Goal: Transaction & Acquisition: Download file/media

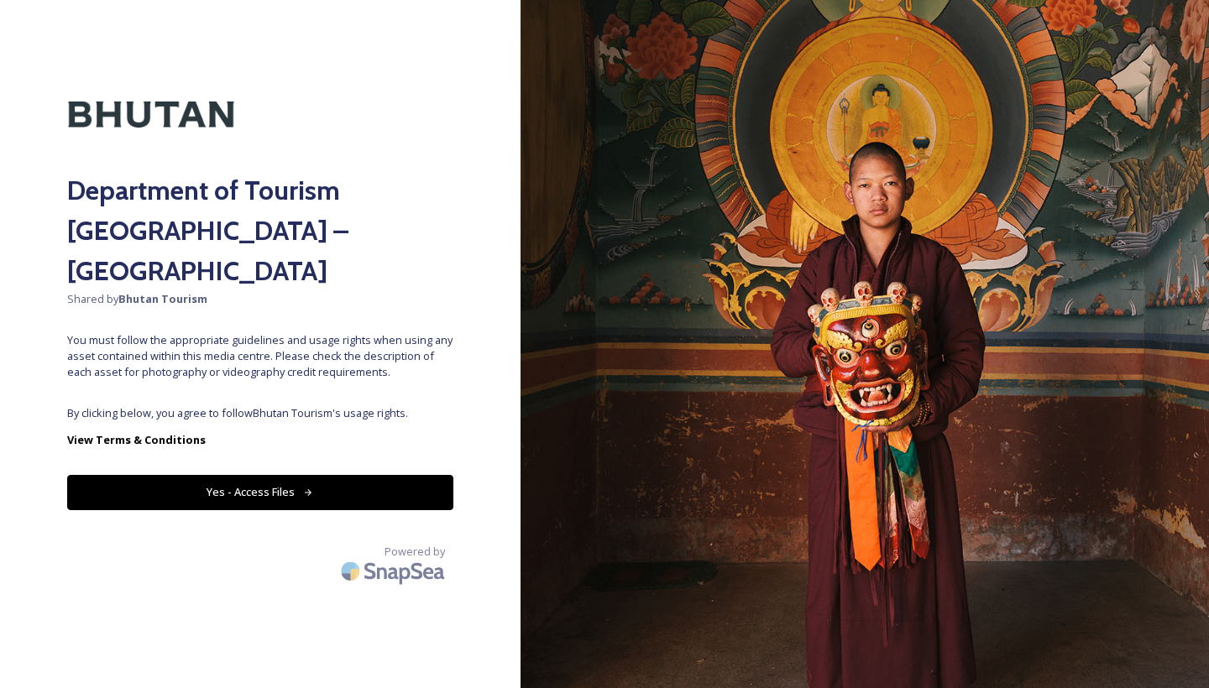
click at [275, 475] on button "Yes - Access Files" at bounding box center [260, 492] width 386 height 34
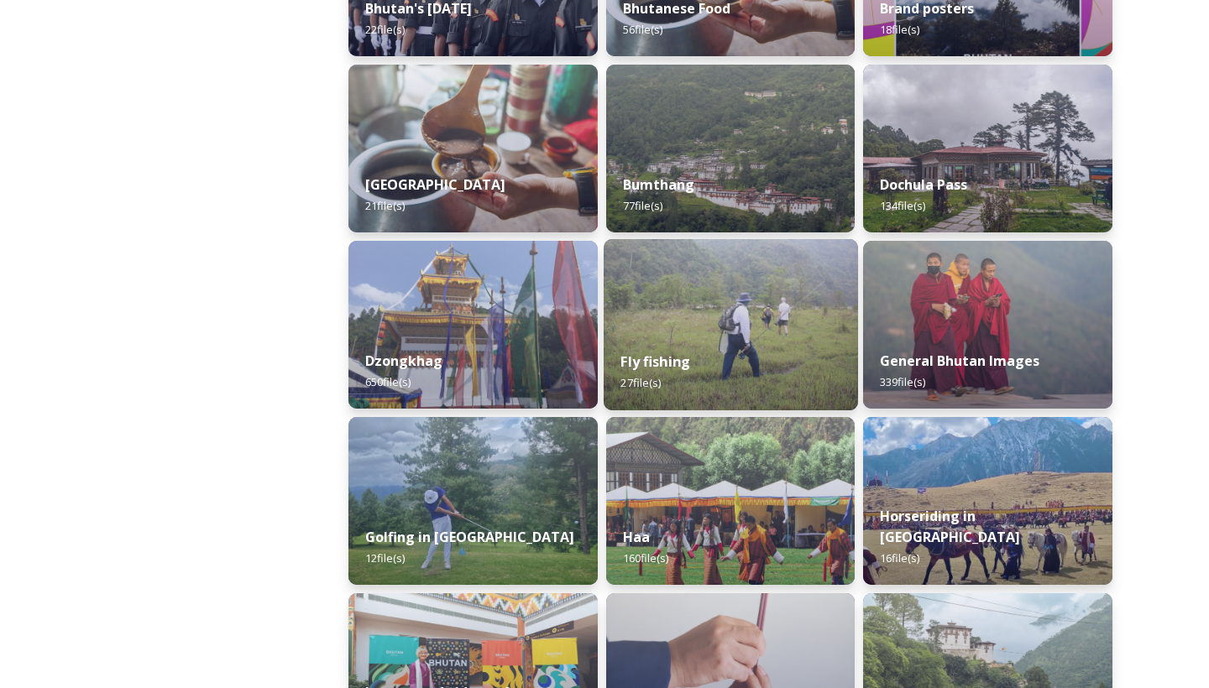
scroll to position [558, 0]
click at [720, 362] on div "Fly fishing 27 file(s)" at bounding box center [731, 371] width 254 height 76
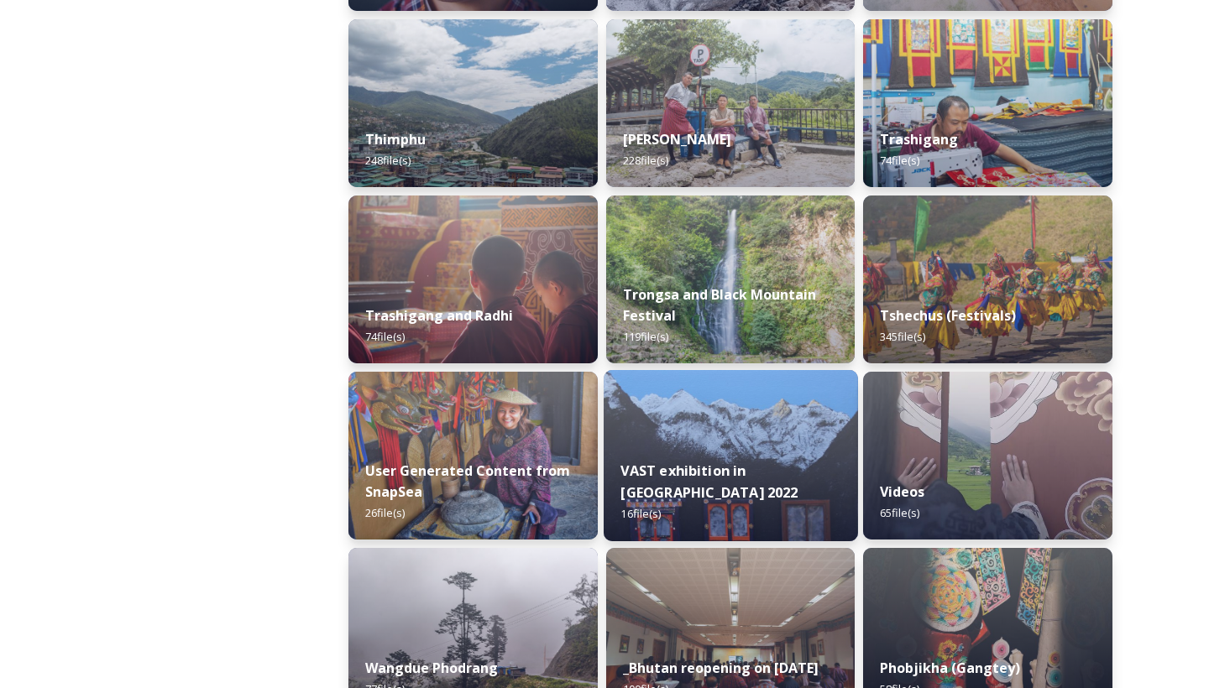
scroll to position [2016, 0]
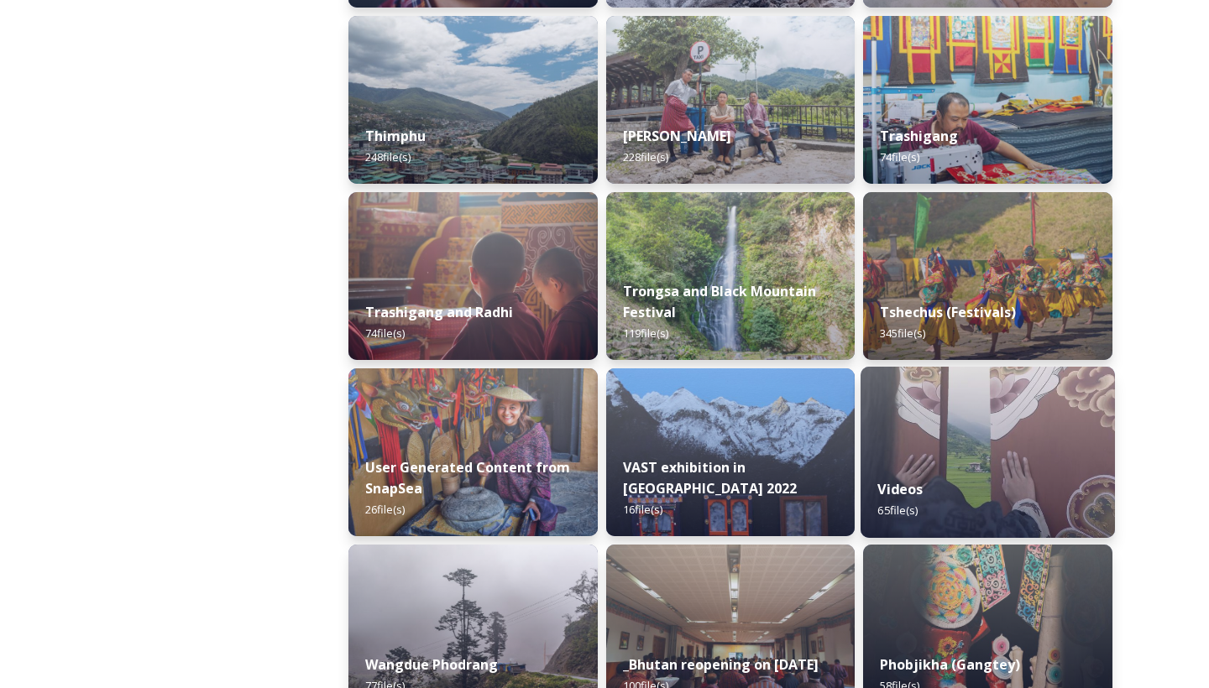
click at [914, 467] on div "Videos 65 file(s)" at bounding box center [988, 500] width 254 height 76
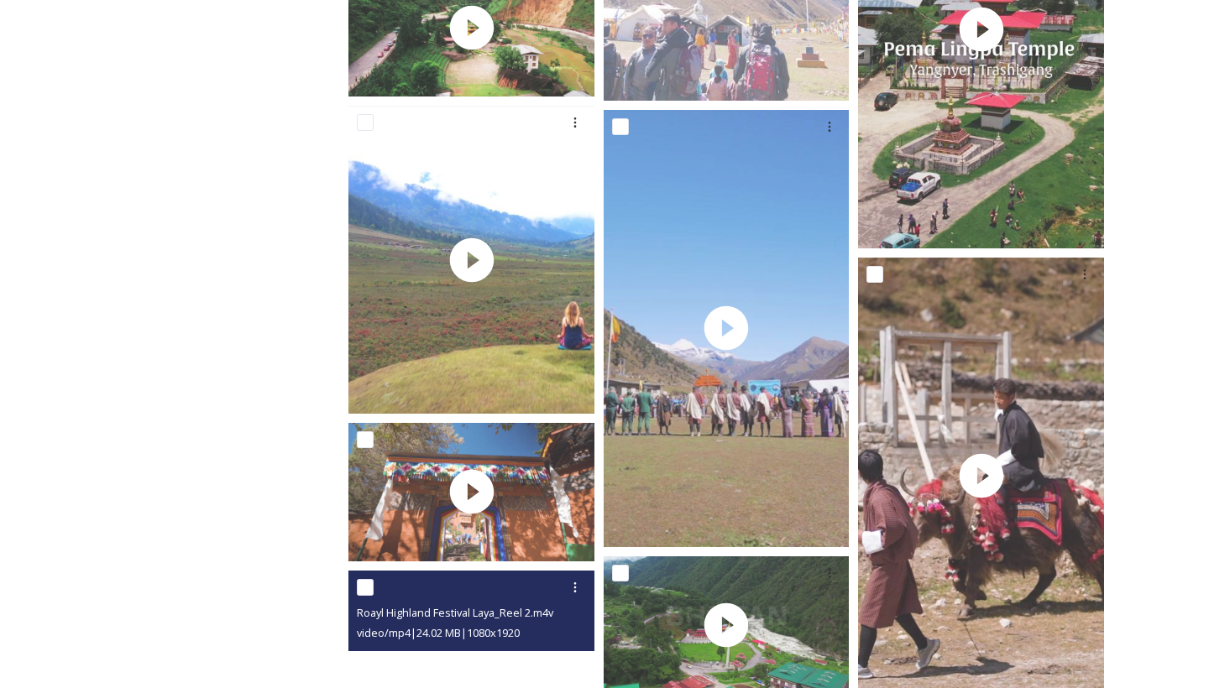
scroll to position [5856, 0]
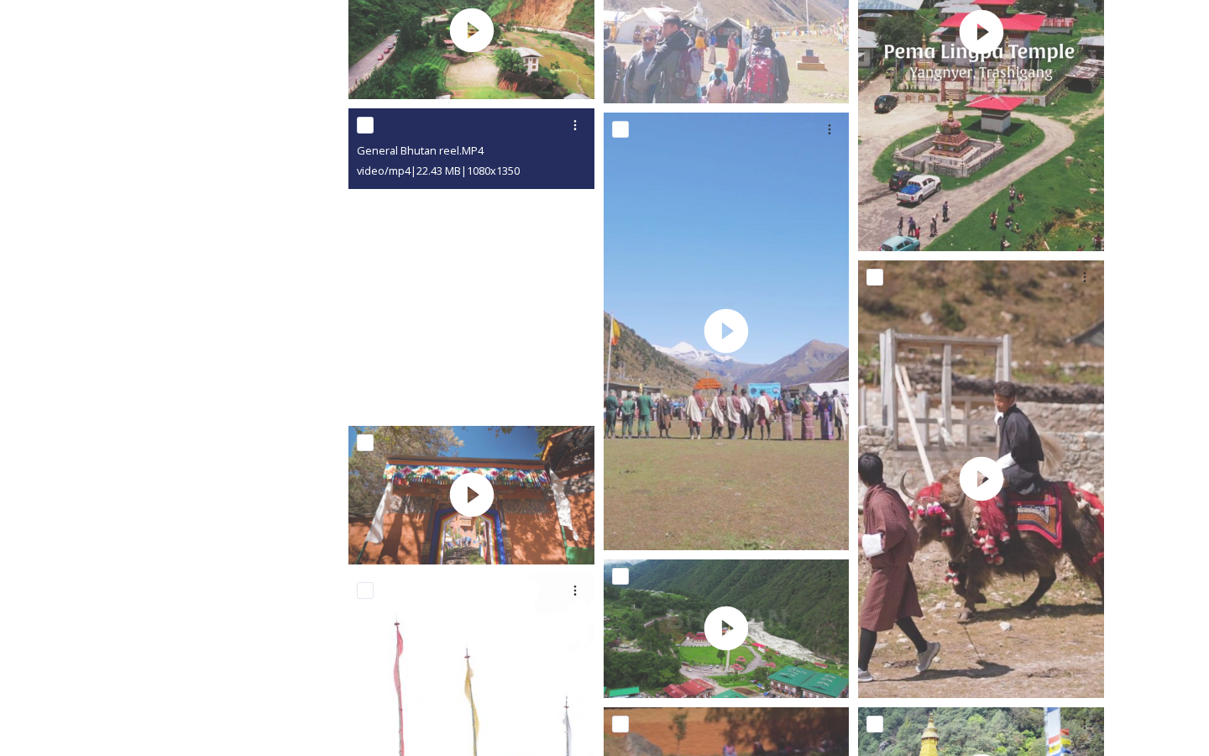
click at [537, 688] on video "General Bhutan reel.MP4" at bounding box center [604, 378] width 1209 height 756
click at [458, 688] on video "General Bhutan reel.MP4" at bounding box center [604, 378] width 1209 height 756
click at [202, 327] on video "General Bhutan reel.MP4" at bounding box center [604, 378] width 1209 height 756
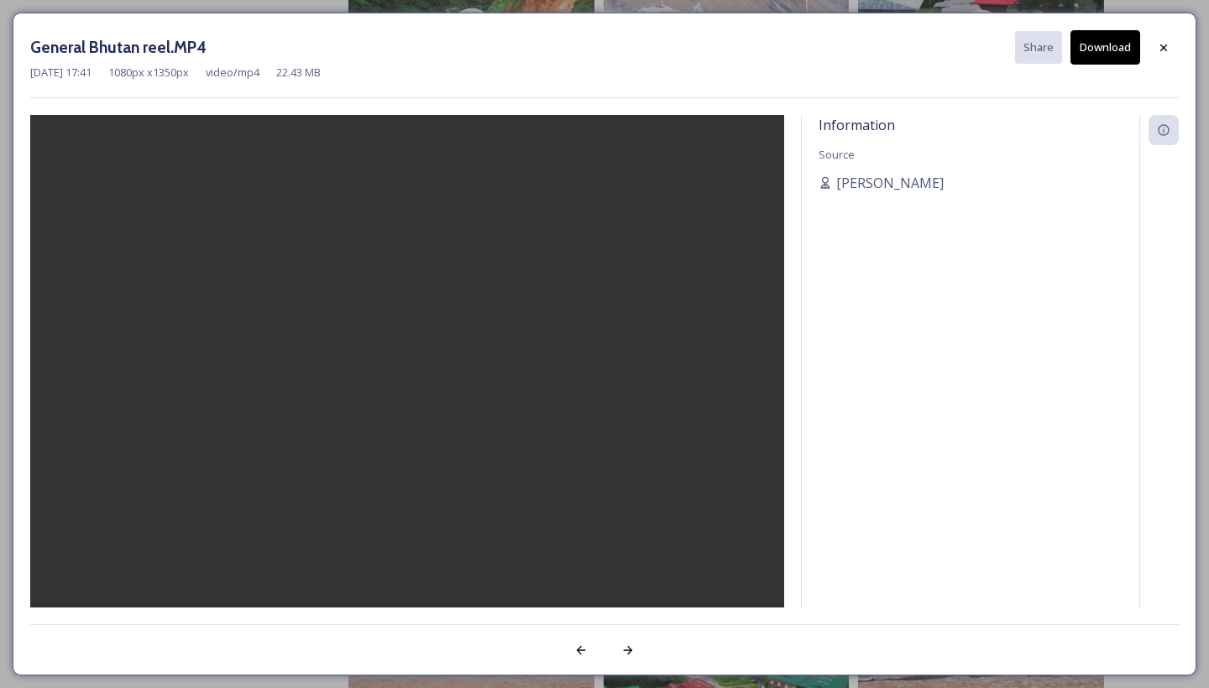
click at [1097, 54] on button "Download" at bounding box center [1106, 47] width 70 height 34
click at [180, 39] on h3 "General Bhutan reel.MP4" at bounding box center [118, 47] width 176 height 24
click at [1165, 44] on icon at bounding box center [1163, 47] width 13 height 13
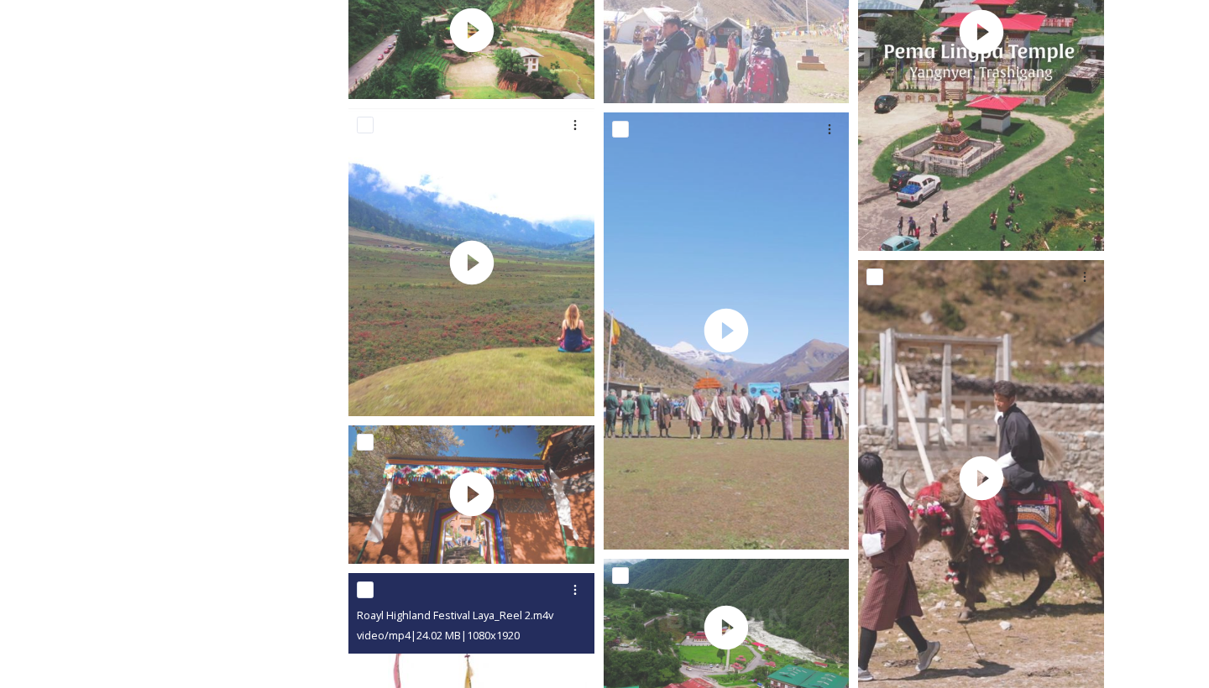
click at [433, 576] on div at bounding box center [473, 590] width 233 height 30
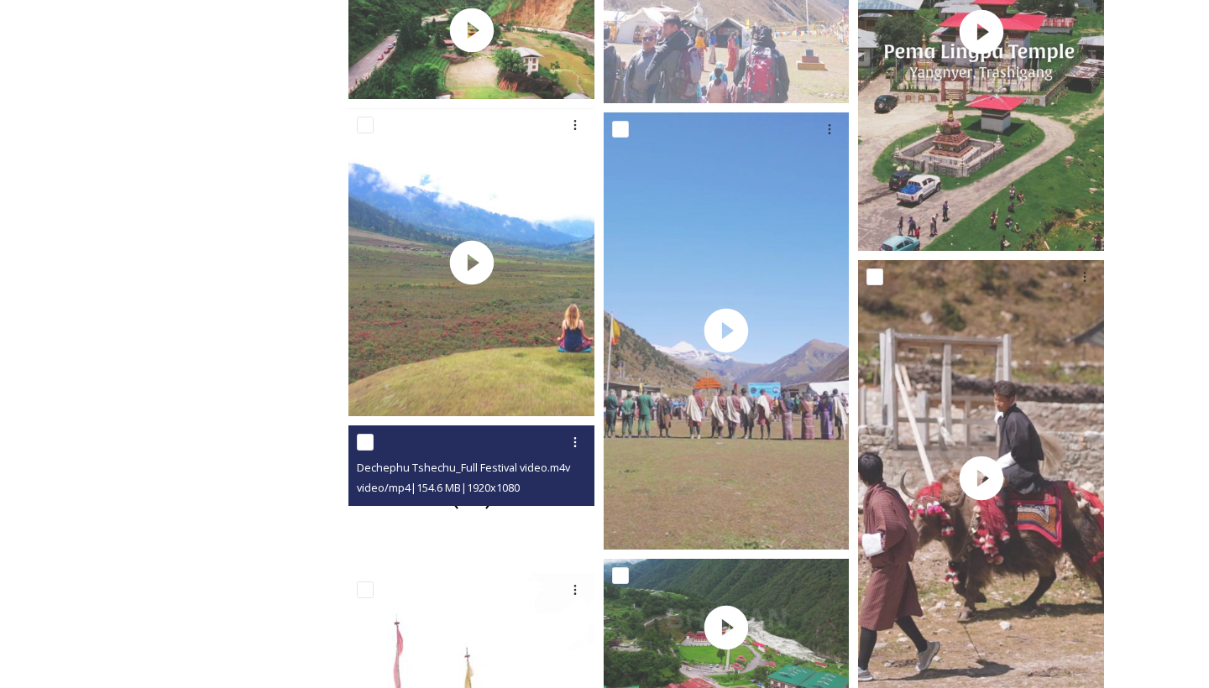
click at [460, 512] on div at bounding box center [471, 495] width 246 height 139
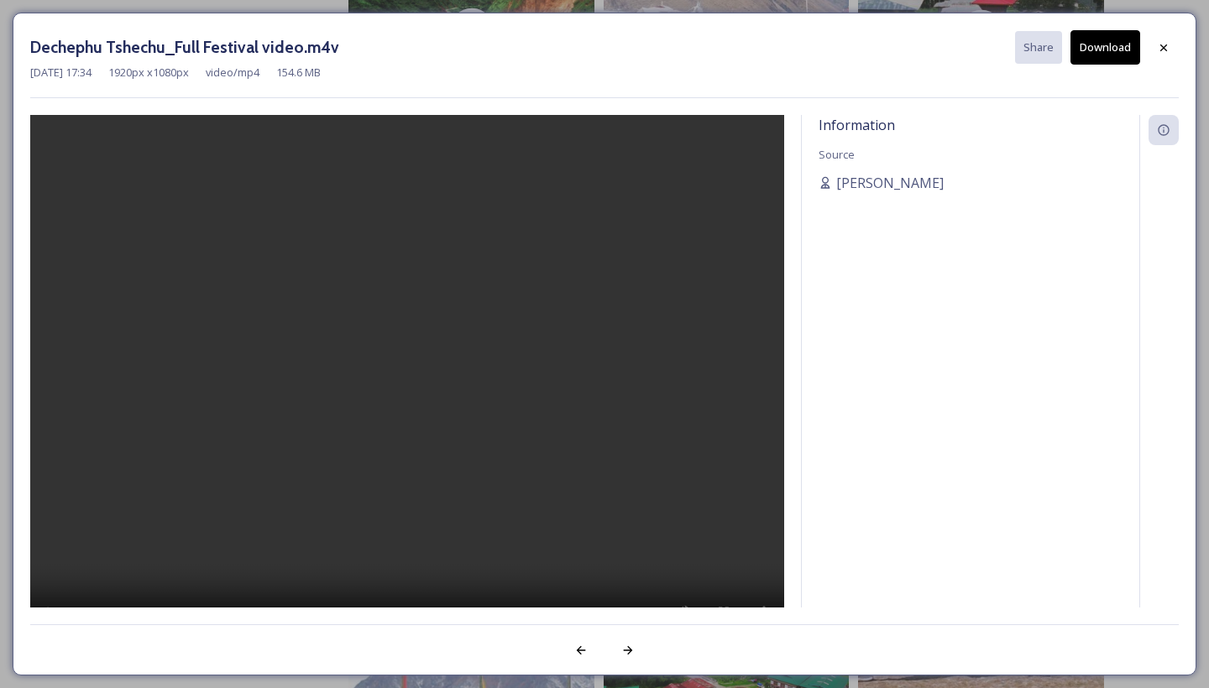
click at [406, 383] on video at bounding box center [407, 383] width 754 height 537
click at [57, 137] on video at bounding box center [407, 383] width 754 height 537
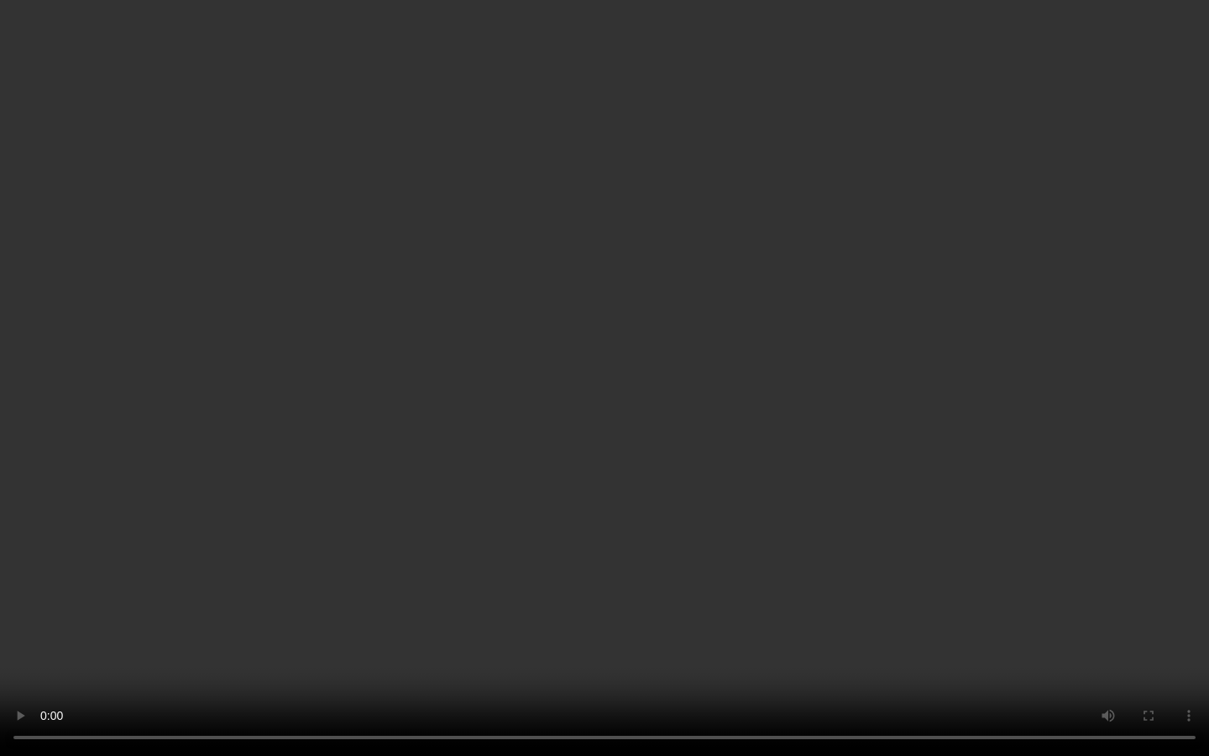
click at [753, 688] on video at bounding box center [604, 378] width 1209 height 756
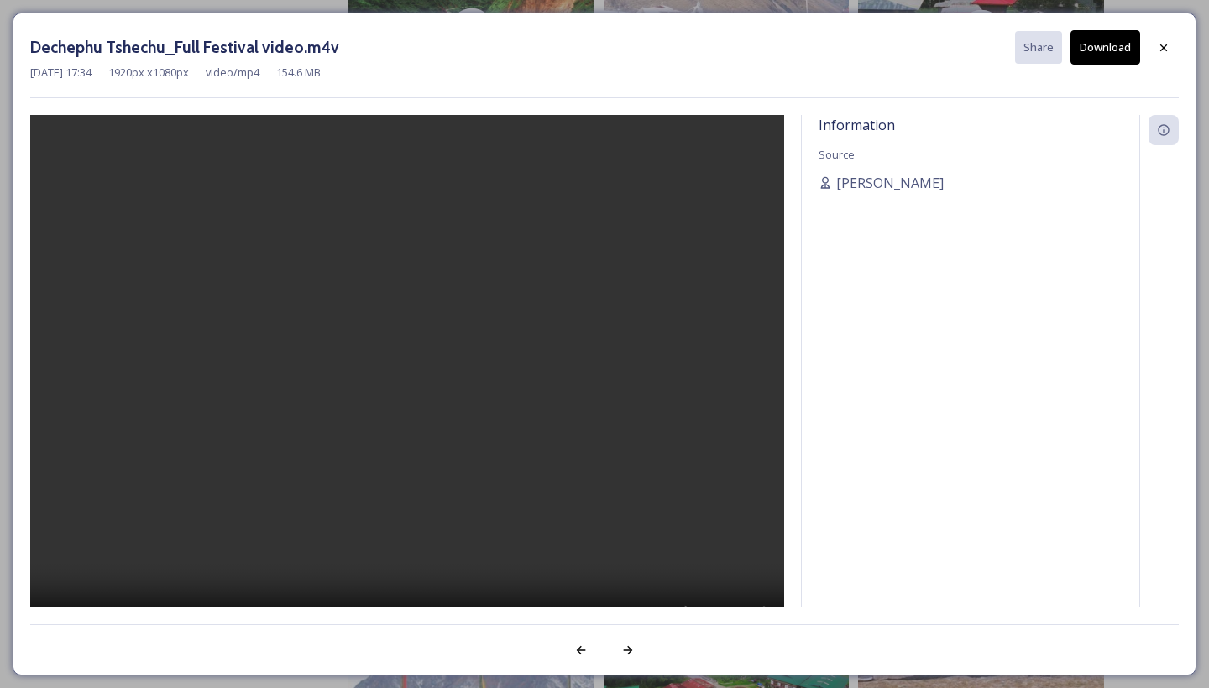
click at [1102, 43] on button "Download" at bounding box center [1106, 47] width 70 height 34
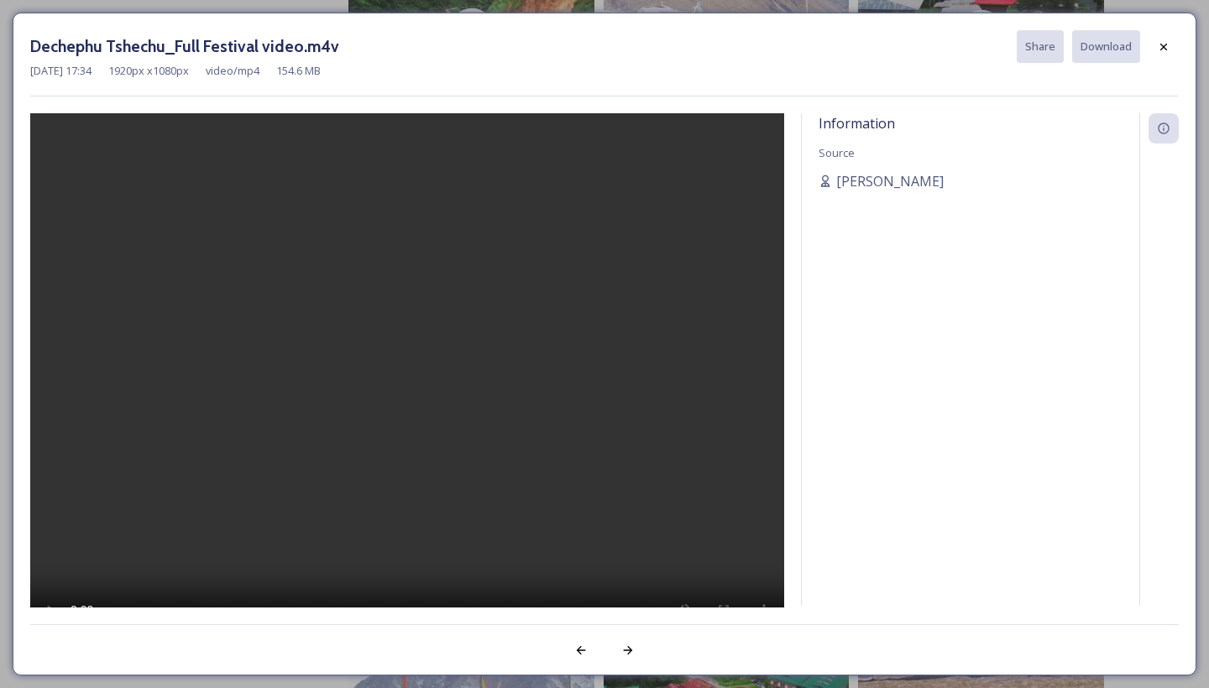
click at [980, 164] on div "Information Source [PERSON_NAME]" at bounding box center [971, 359] width 338 height 493
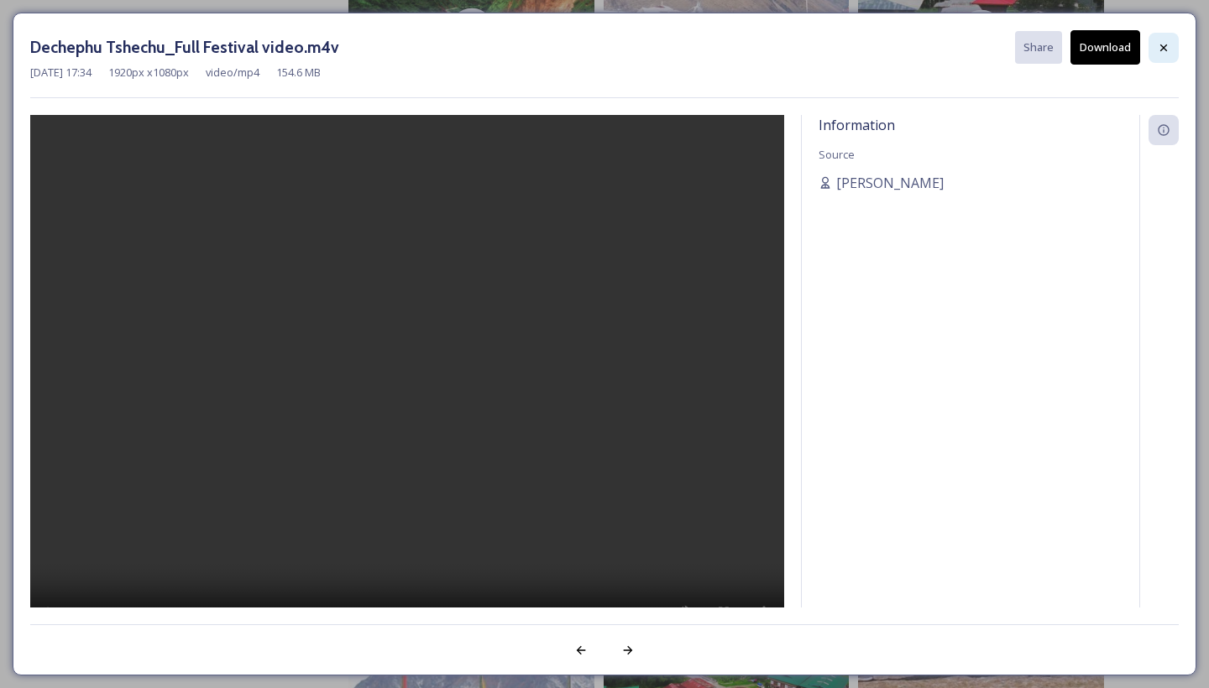
click at [1165, 44] on icon at bounding box center [1163, 47] width 13 height 13
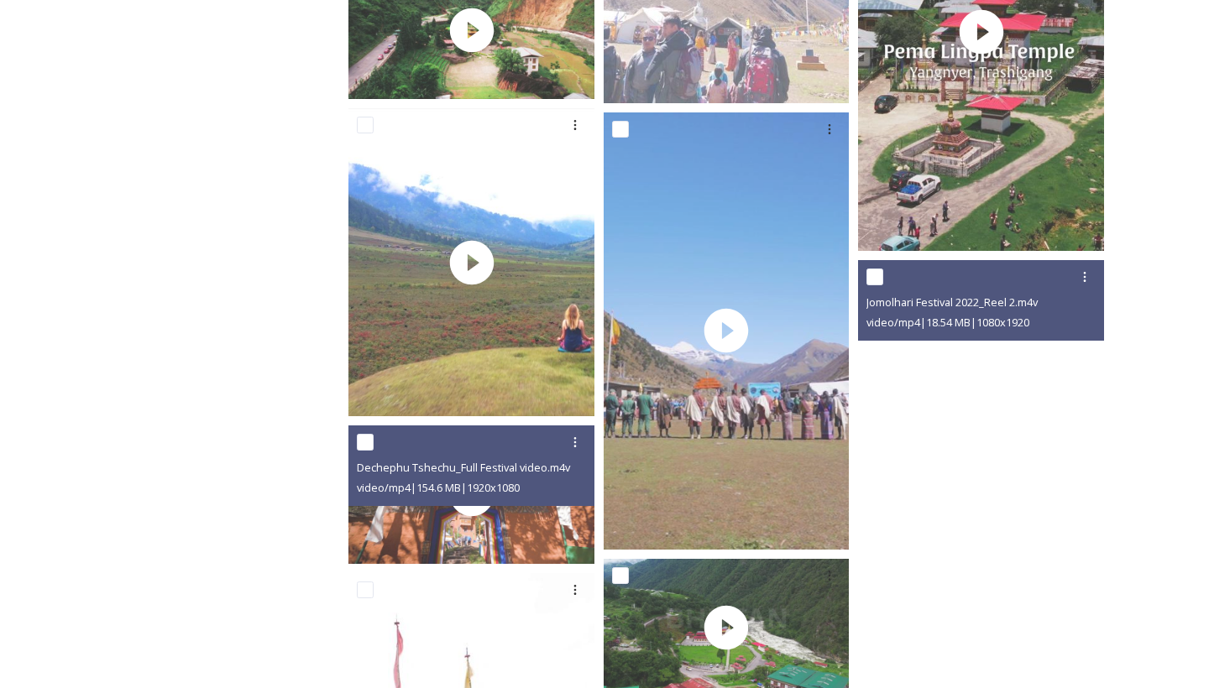
click at [928, 500] on video "Jomolhari Festival 2022_Reel 2.m4v" at bounding box center [981, 478] width 246 height 437
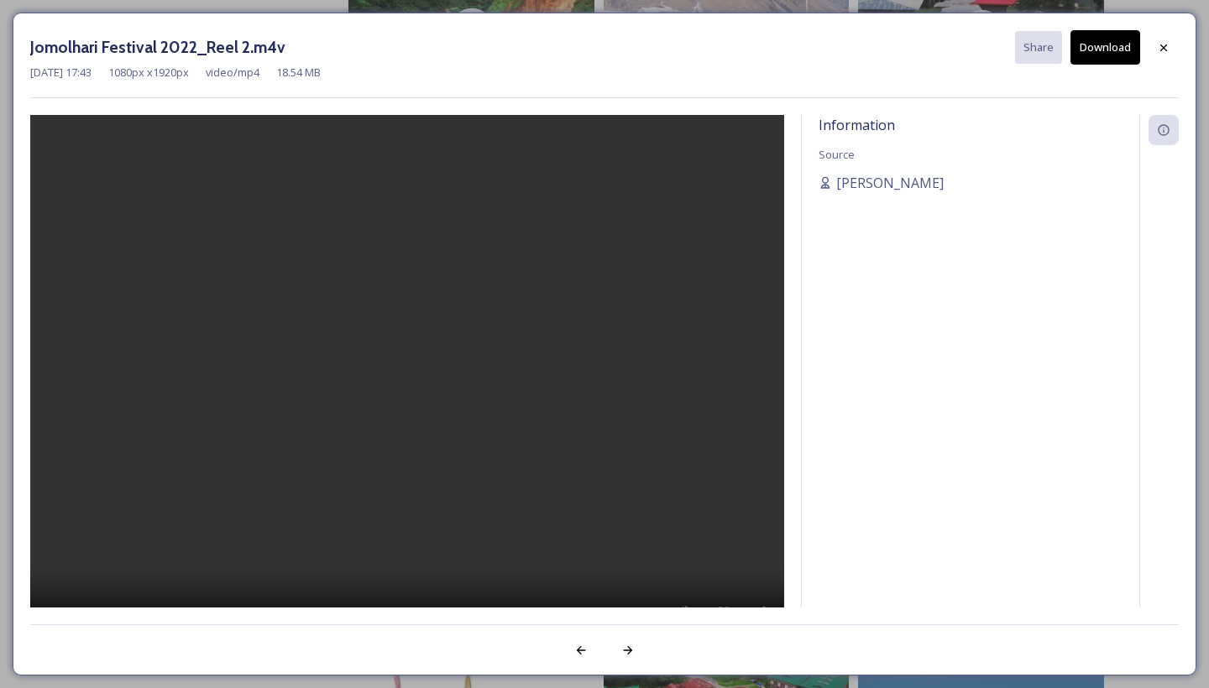
click at [406, 386] on video at bounding box center [407, 383] width 754 height 537
click at [44, 133] on video at bounding box center [407, 383] width 754 height 537
click at [56, 132] on video at bounding box center [407, 383] width 754 height 537
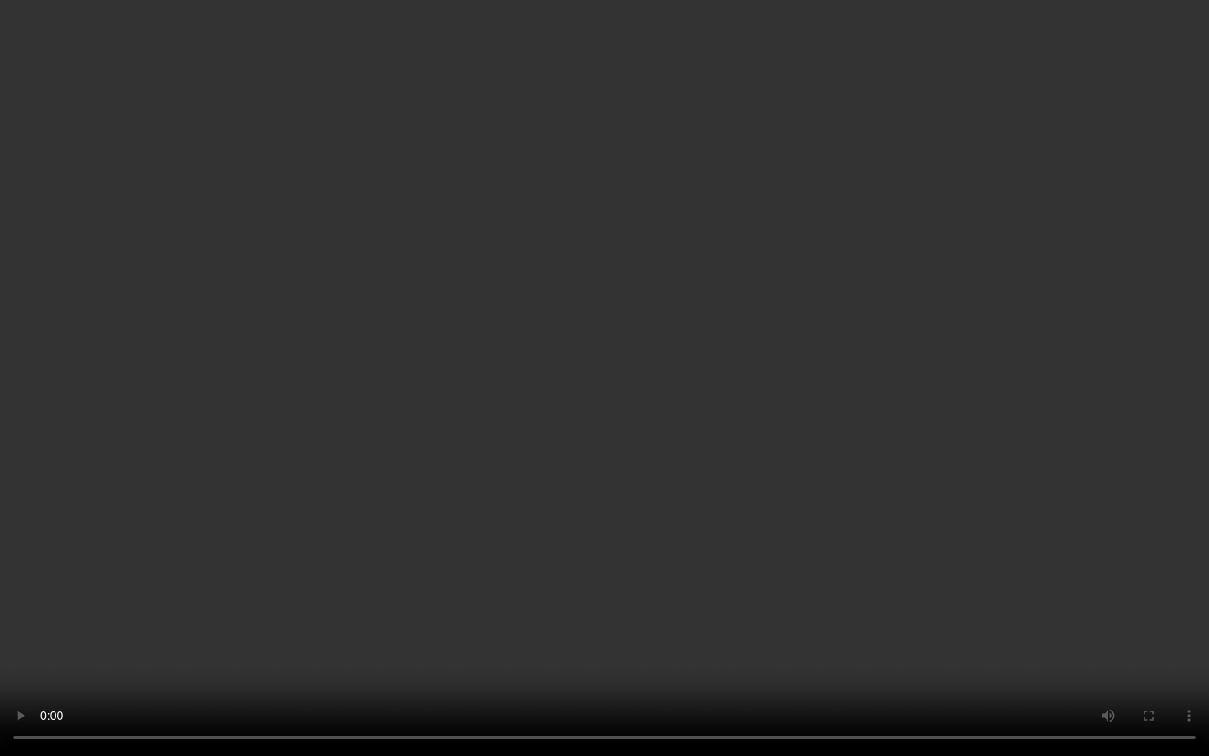
click at [746, 688] on video at bounding box center [604, 378] width 1209 height 756
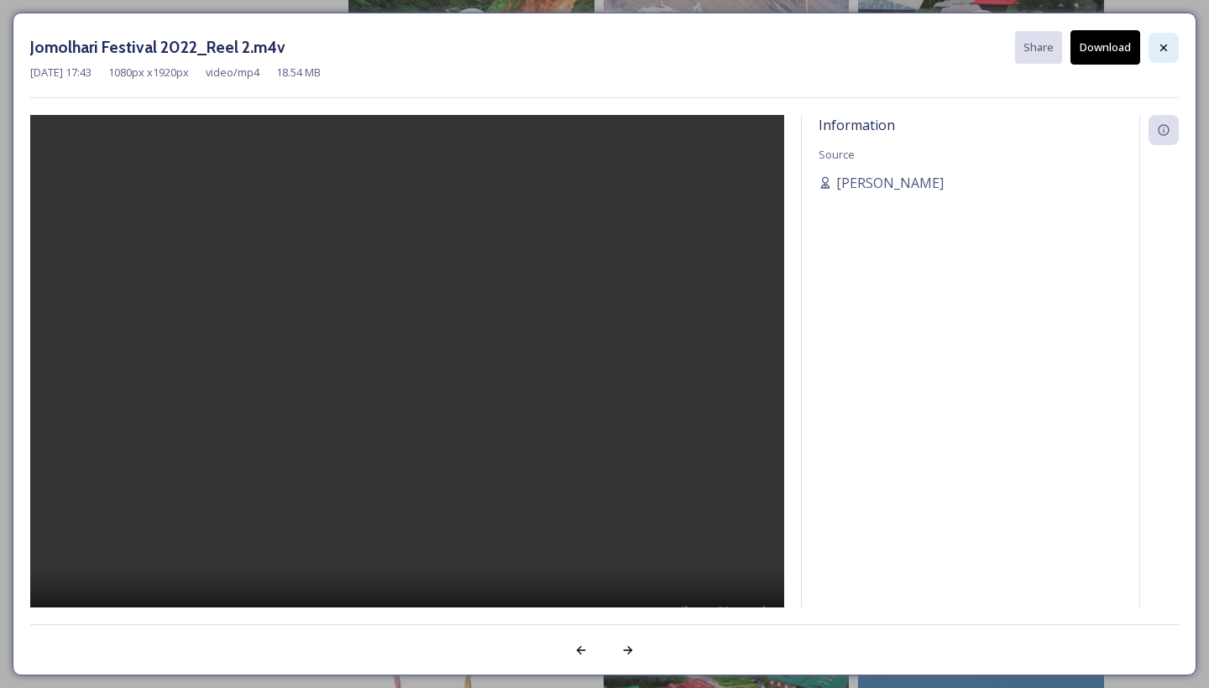
click at [1168, 43] on icon at bounding box center [1163, 47] width 13 height 13
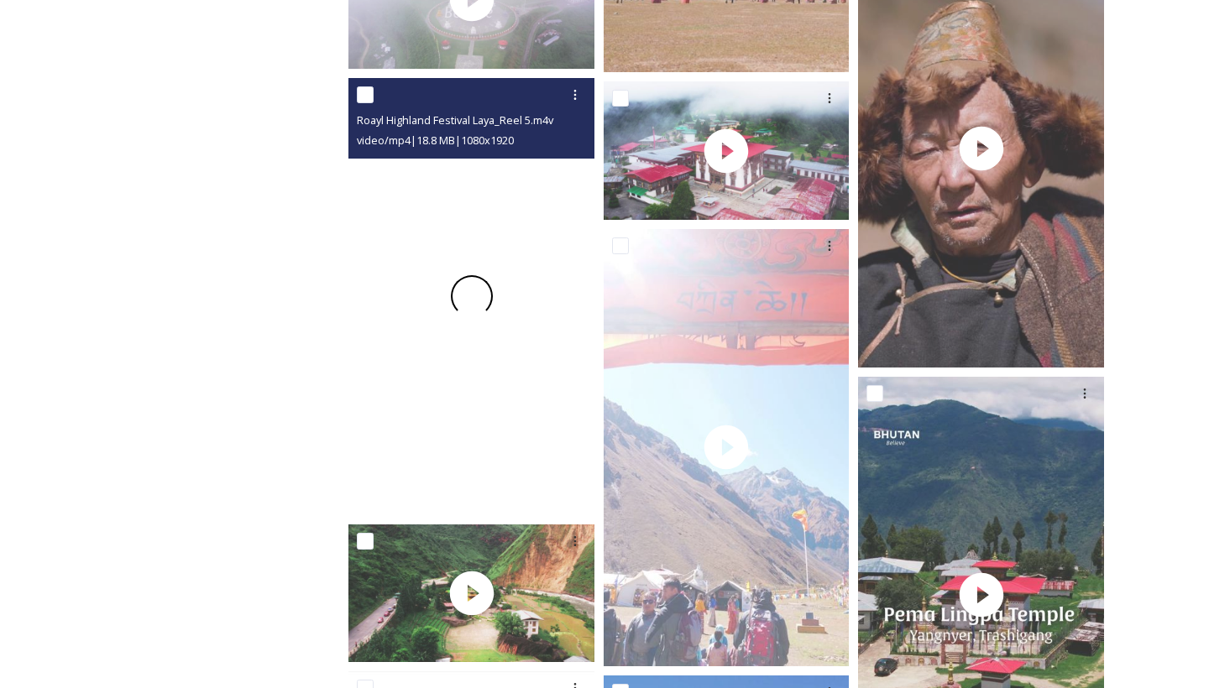
scroll to position [5238, 0]
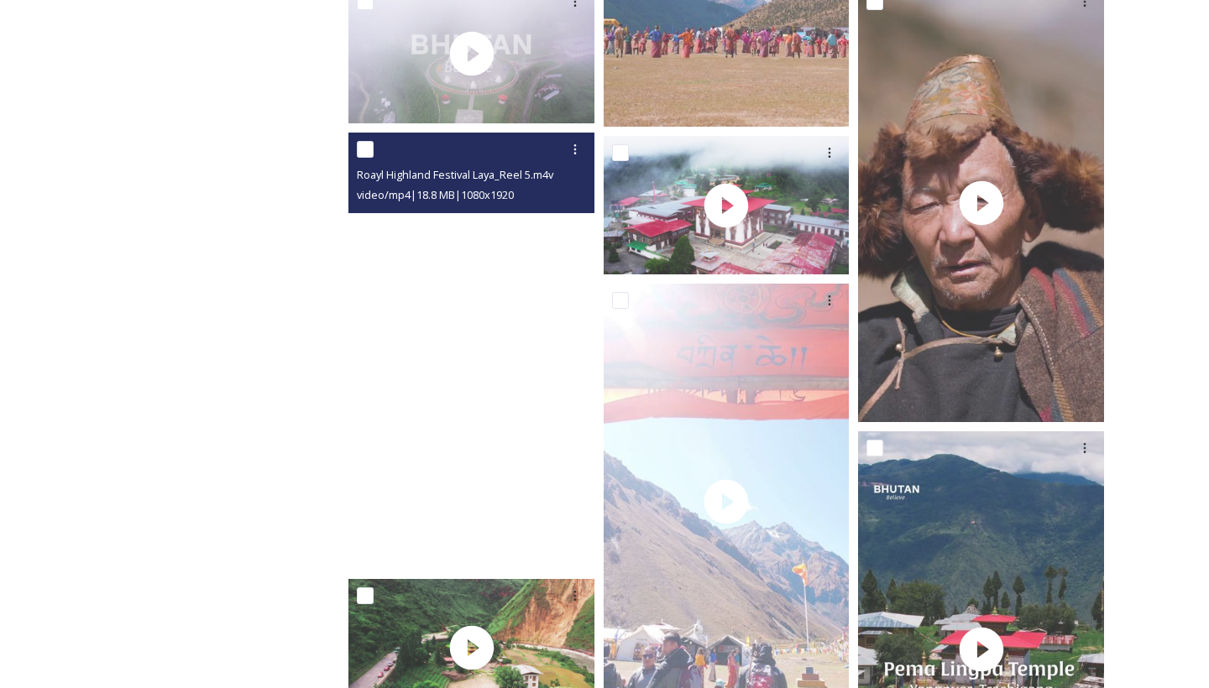
click at [465, 352] on video "Roayl Highland Festival Laya_Reel 5.m4v" at bounding box center [471, 351] width 246 height 437
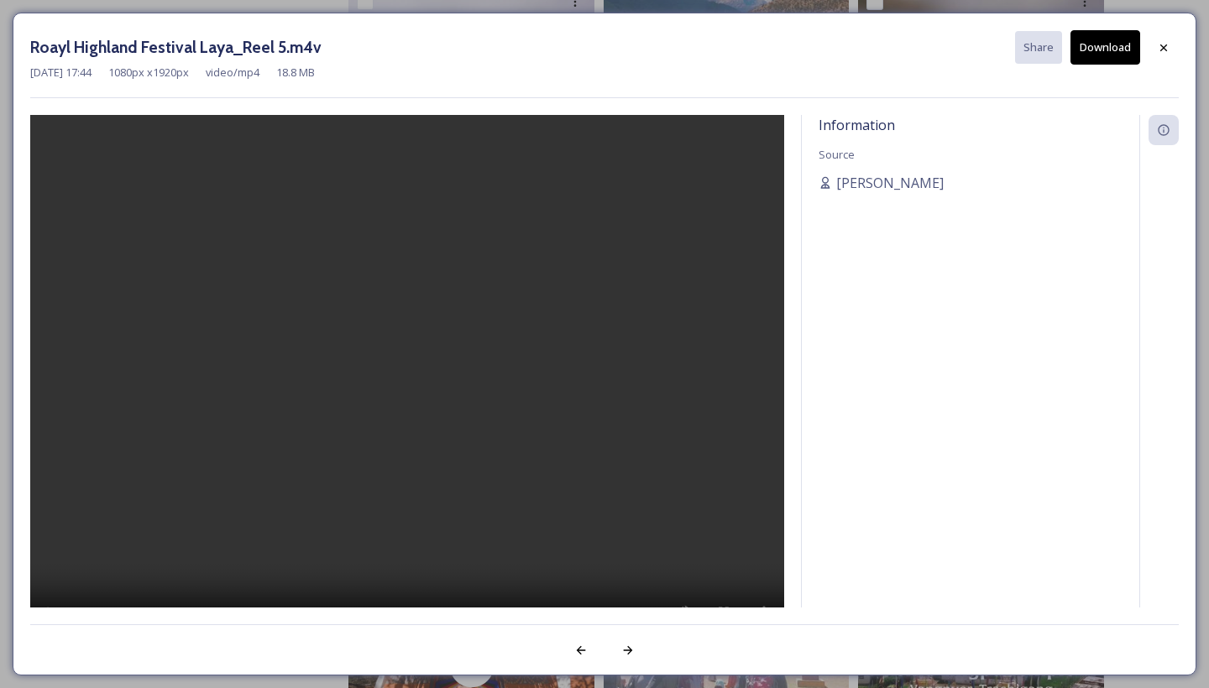
click at [404, 389] on video at bounding box center [407, 383] width 754 height 537
click at [53, 134] on video at bounding box center [407, 383] width 754 height 537
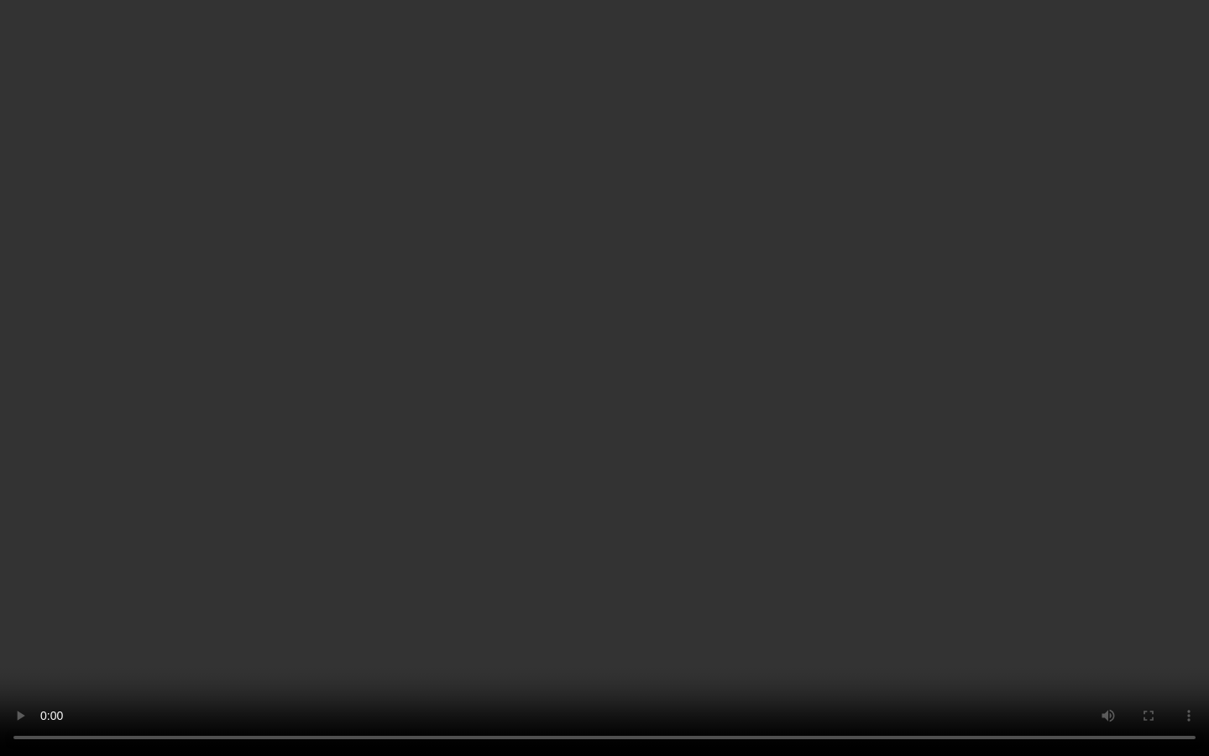
click at [595, 688] on video at bounding box center [604, 378] width 1209 height 756
click at [755, 688] on video at bounding box center [604, 378] width 1209 height 756
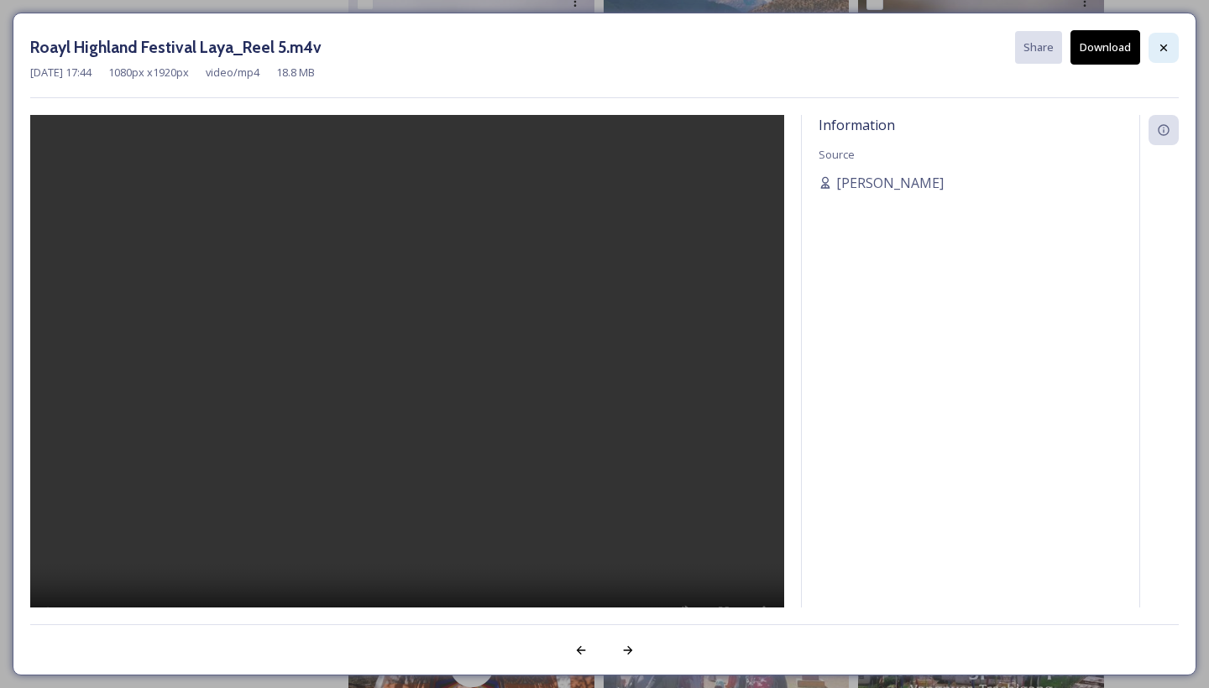
click at [1168, 50] on icon at bounding box center [1163, 47] width 13 height 13
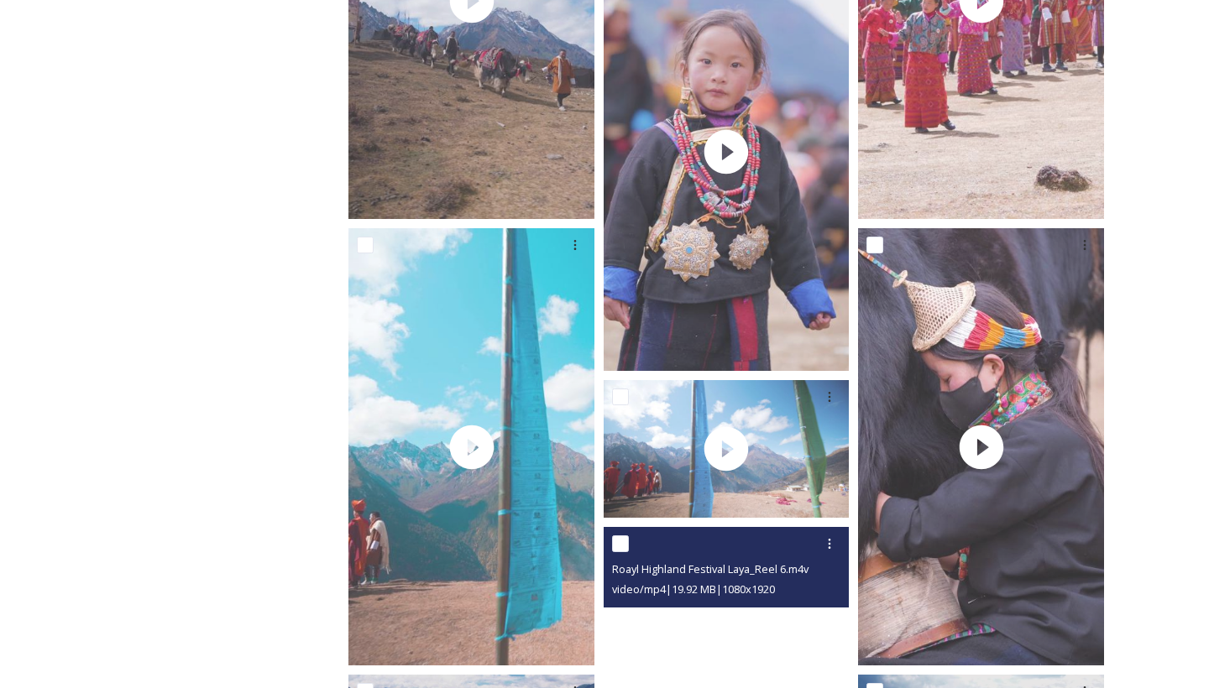
scroll to position [4394, 0]
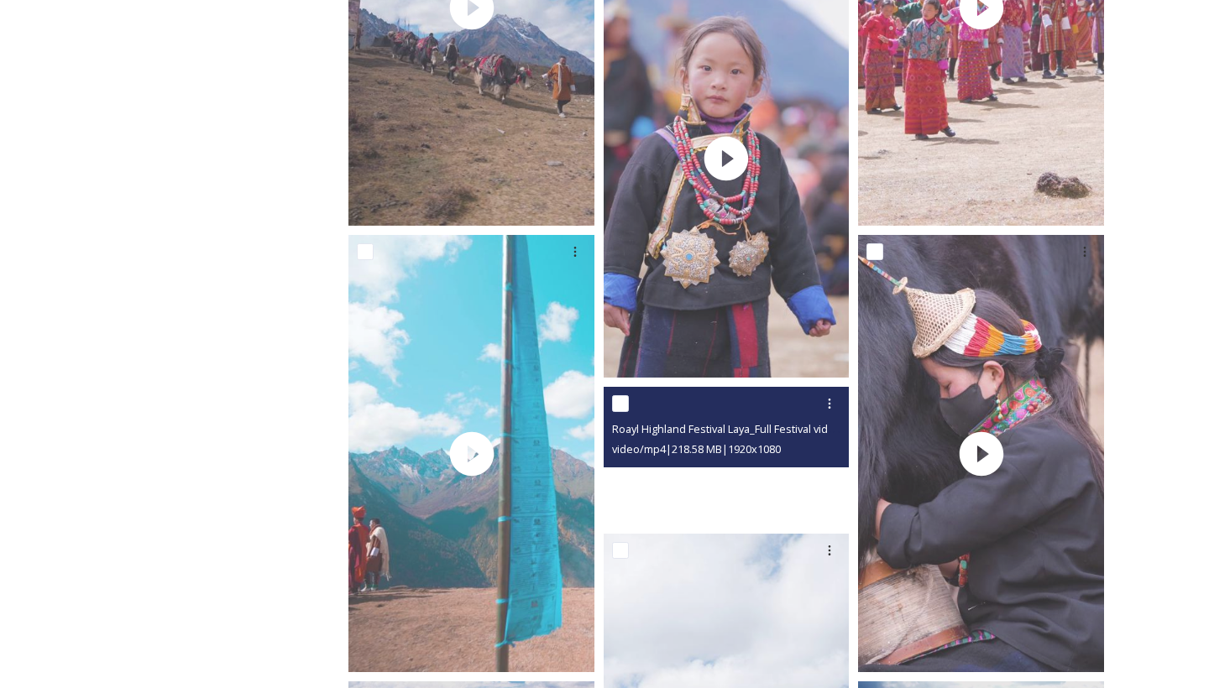
click at [727, 477] on video "Roayl Highland Festival Laya_Full Festival video.m4v" at bounding box center [727, 456] width 246 height 139
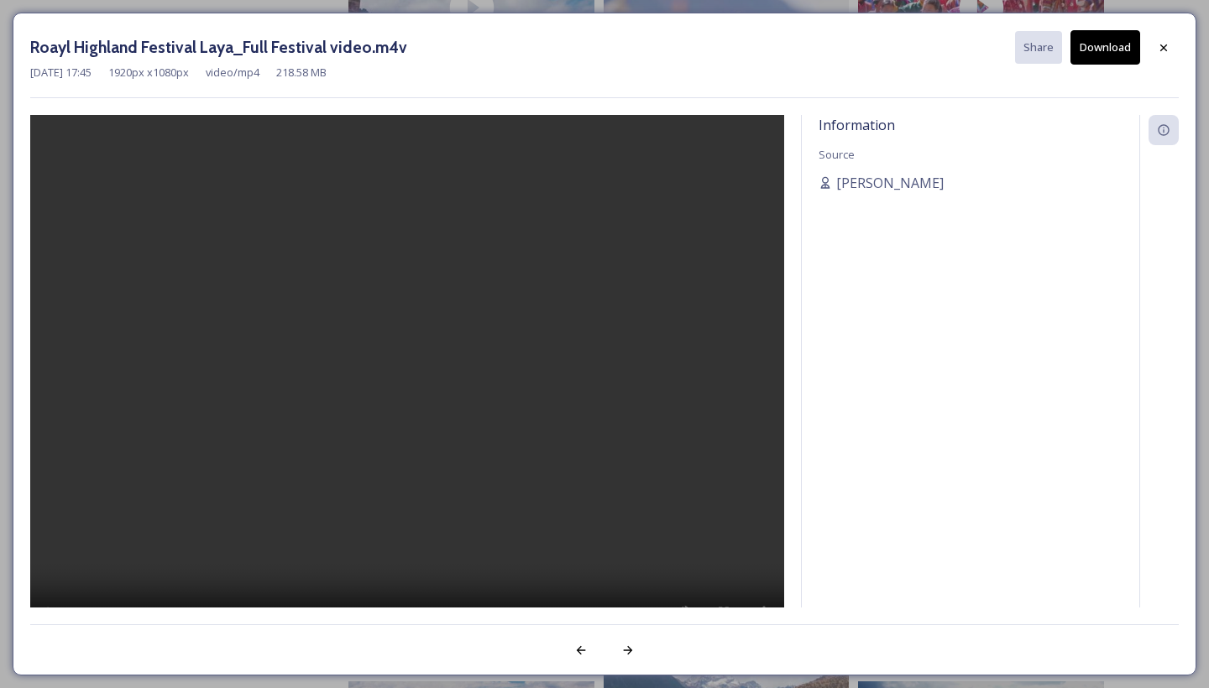
click at [409, 384] on video at bounding box center [407, 383] width 754 height 537
click at [55, 130] on video at bounding box center [407, 383] width 754 height 537
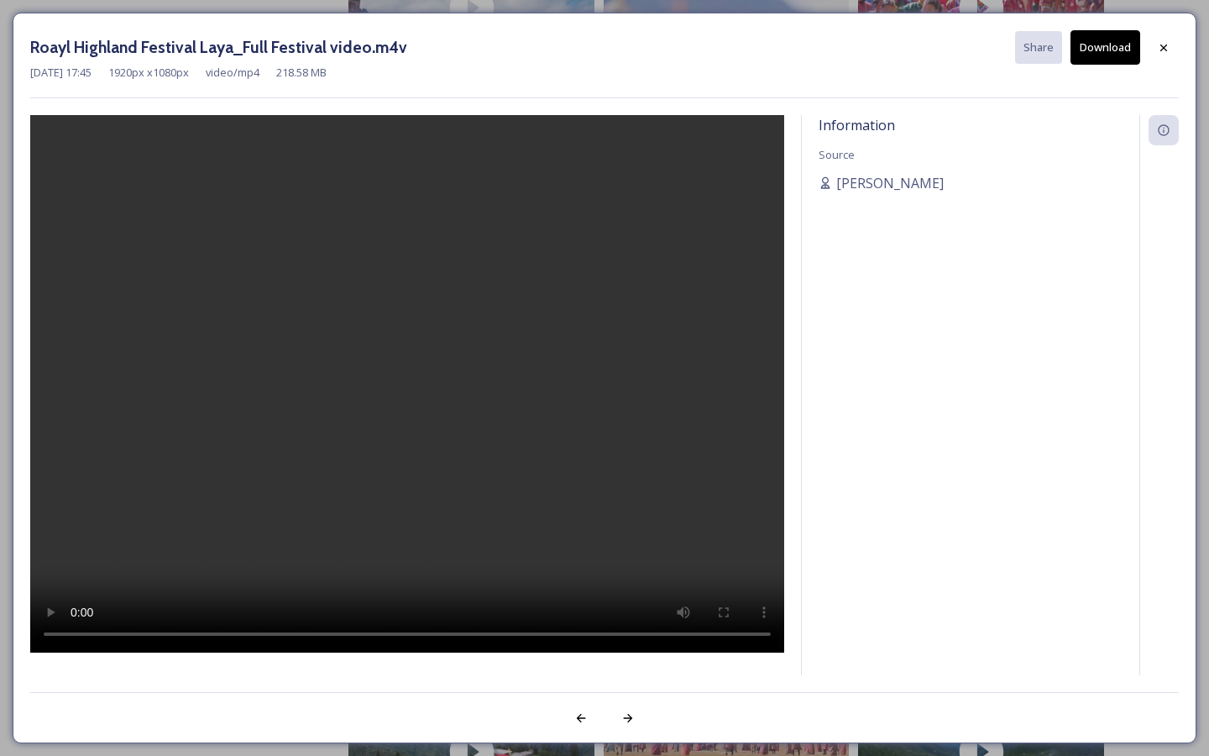
click at [754, 652] on video at bounding box center [407, 383] width 754 height 537
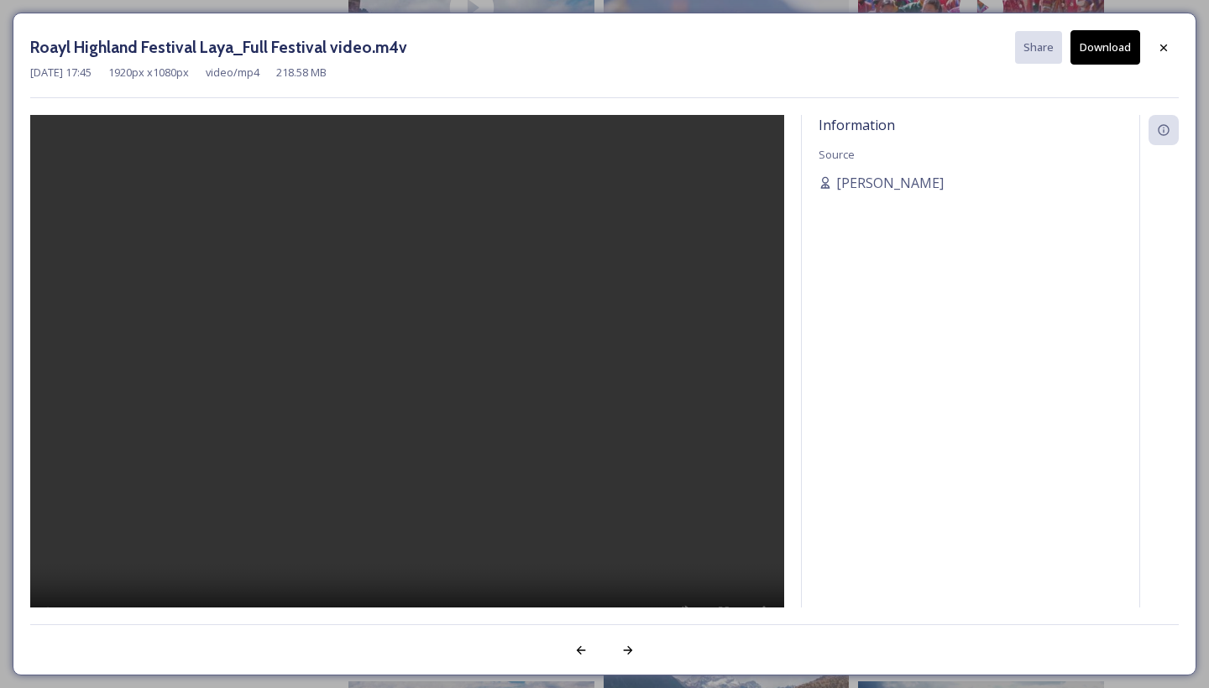
click at [1165, 50] on icon at bounding box center [1163, 47] width 13 height 13
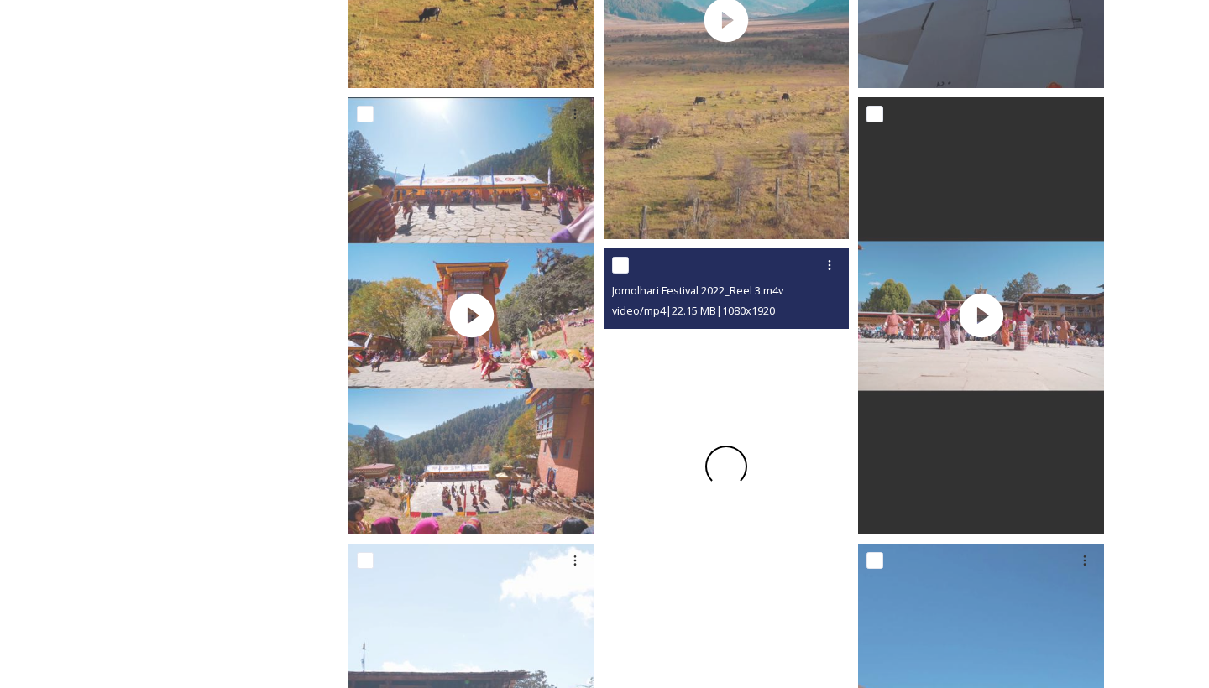
scroll to position [3191, 0]
click at [729, 469] on video "Jomolhari Festival 2022_Reel 3.m4v" at bounding box center [727, 467] width 246 height 437
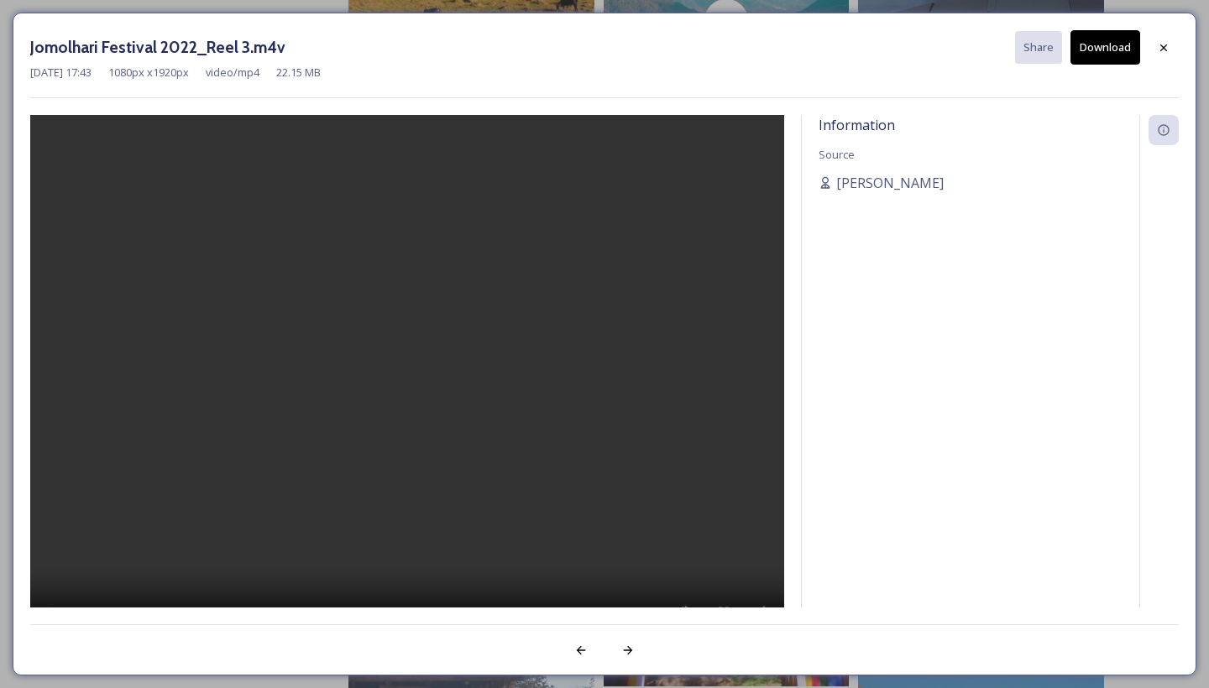
click at [409, 384] on video at bounding box center [407, 383] width 754 height 537
click at [55, 133] on video at bounding box center [407, 383] width 754 height 537
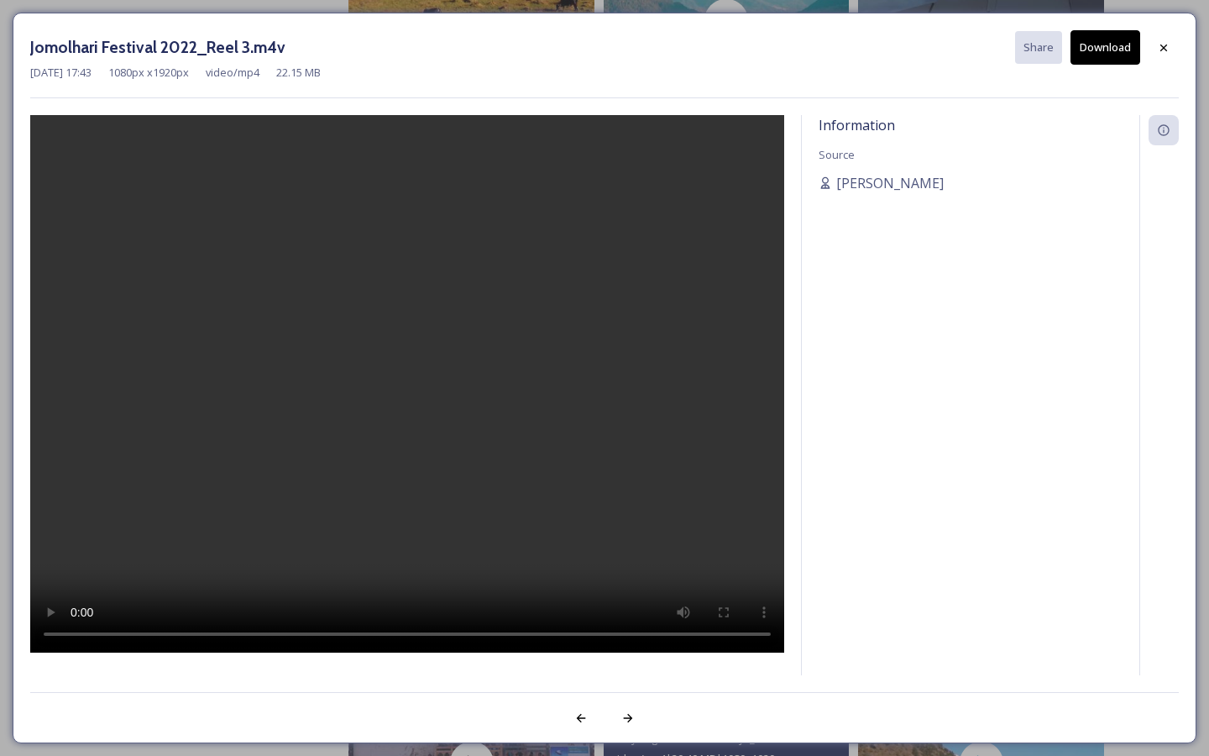
click at [747, 652] on video at bounding box center [407, 383] width 754 height 537
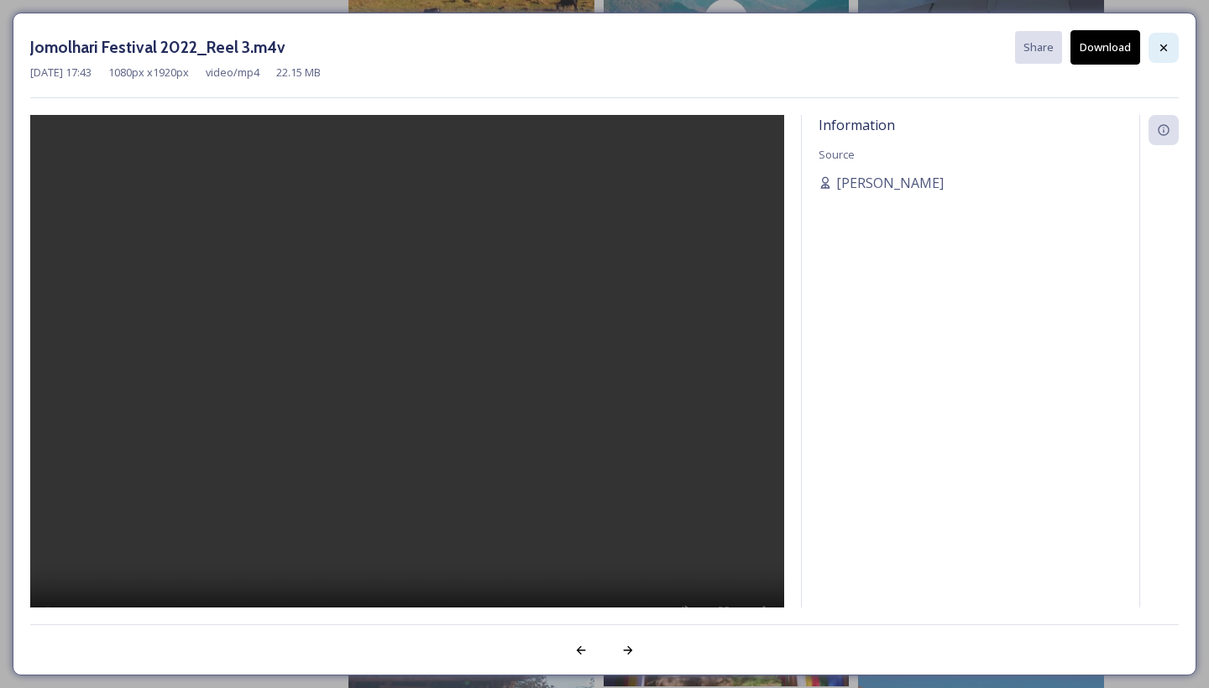
click at [1165, 43] on icon at bounding box center [1163, 47] width 13 height 13
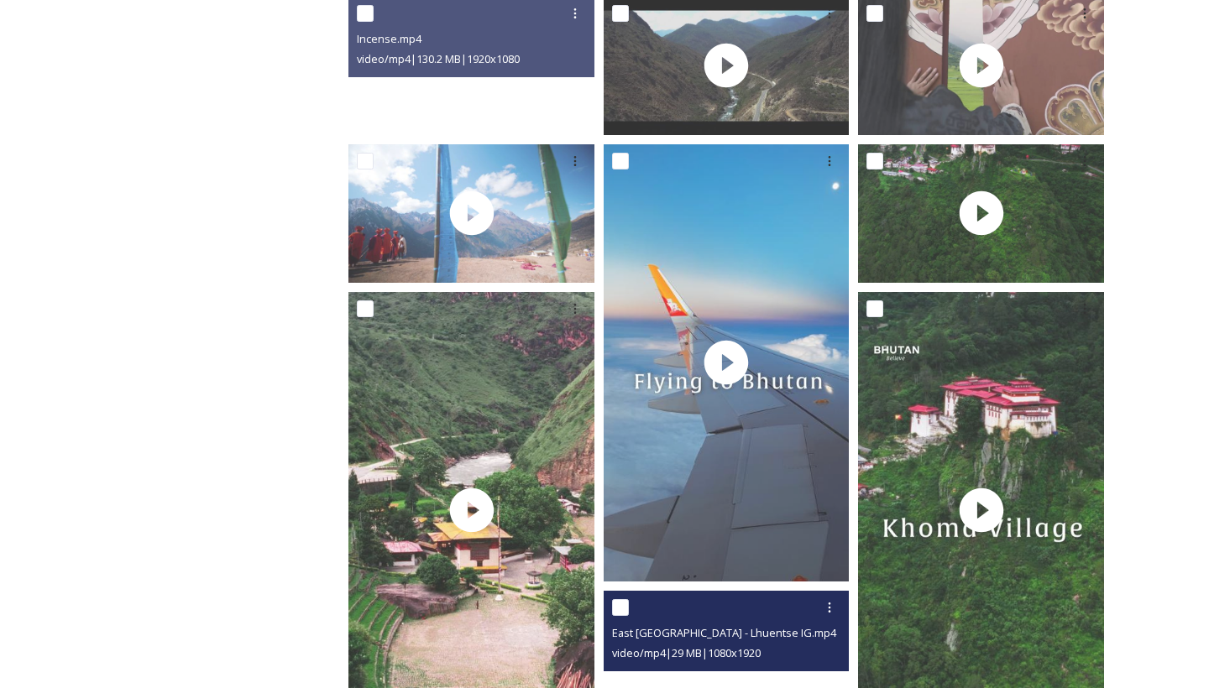
scroll to position [468, 0]
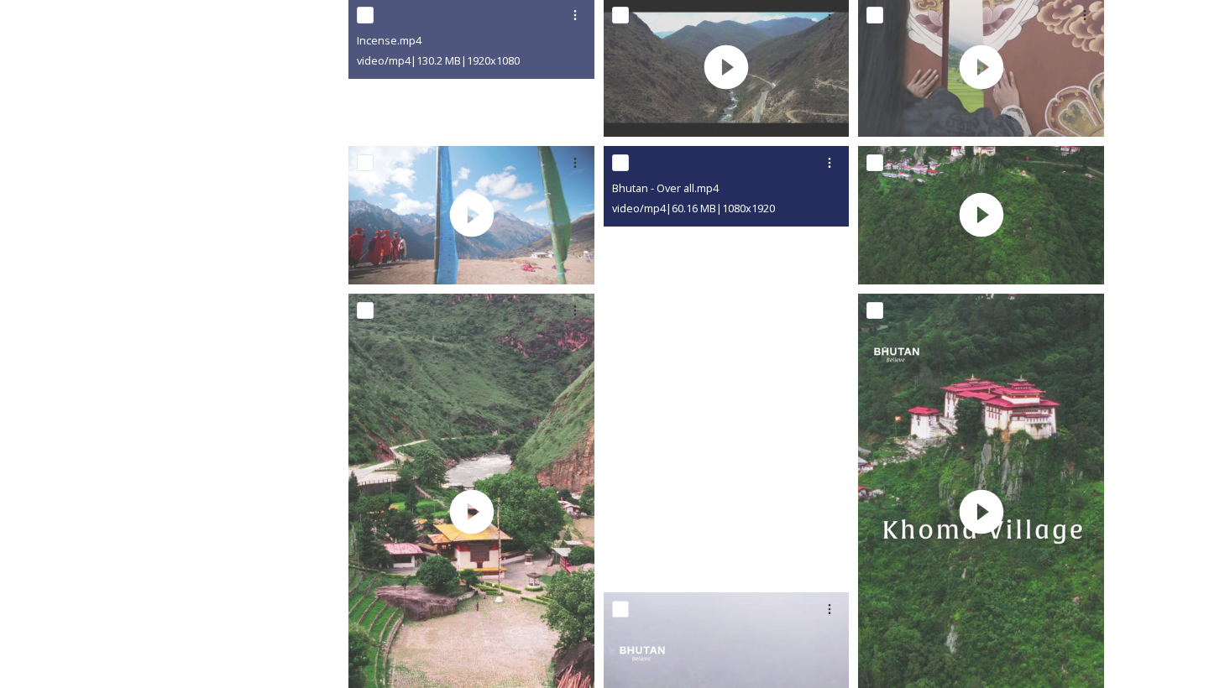
click at [727, 379] on video "Bhutan - Over all.mp4" at bounding box center [727, 364] width 246 height 437
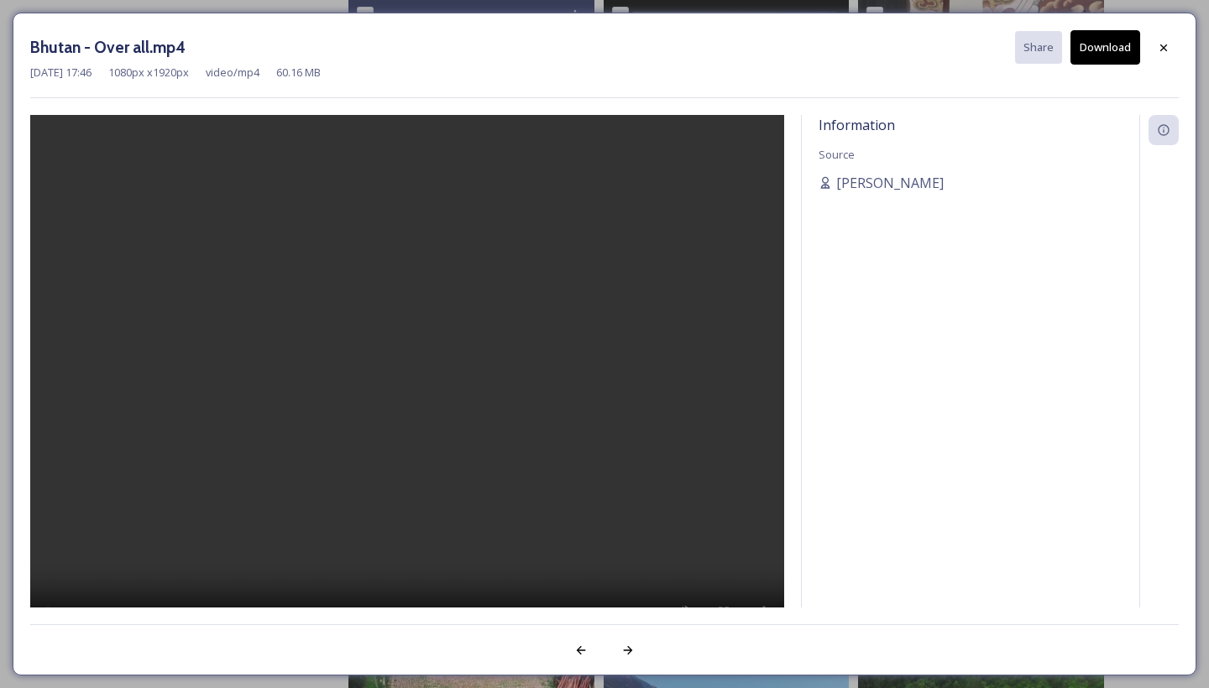
click at [416, 378] on video at bounding box center [407, 383] width 754 height 537
click at [49, 127] on video at bounding box center [407, 383] width 754 height 537
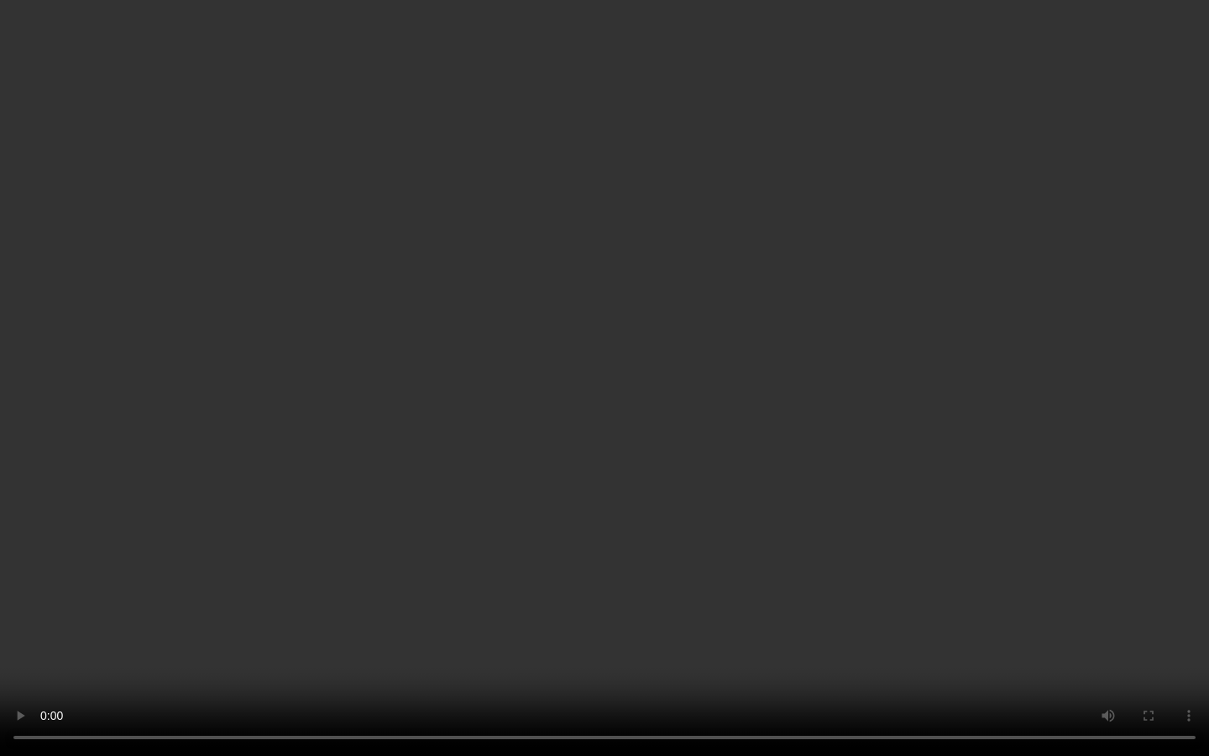
click at [758, 688] on video at bounding box center [604, 378] width 1209 height 756
click at [752, 688] on video at bounding box center [604, 378] width 1209 height 756
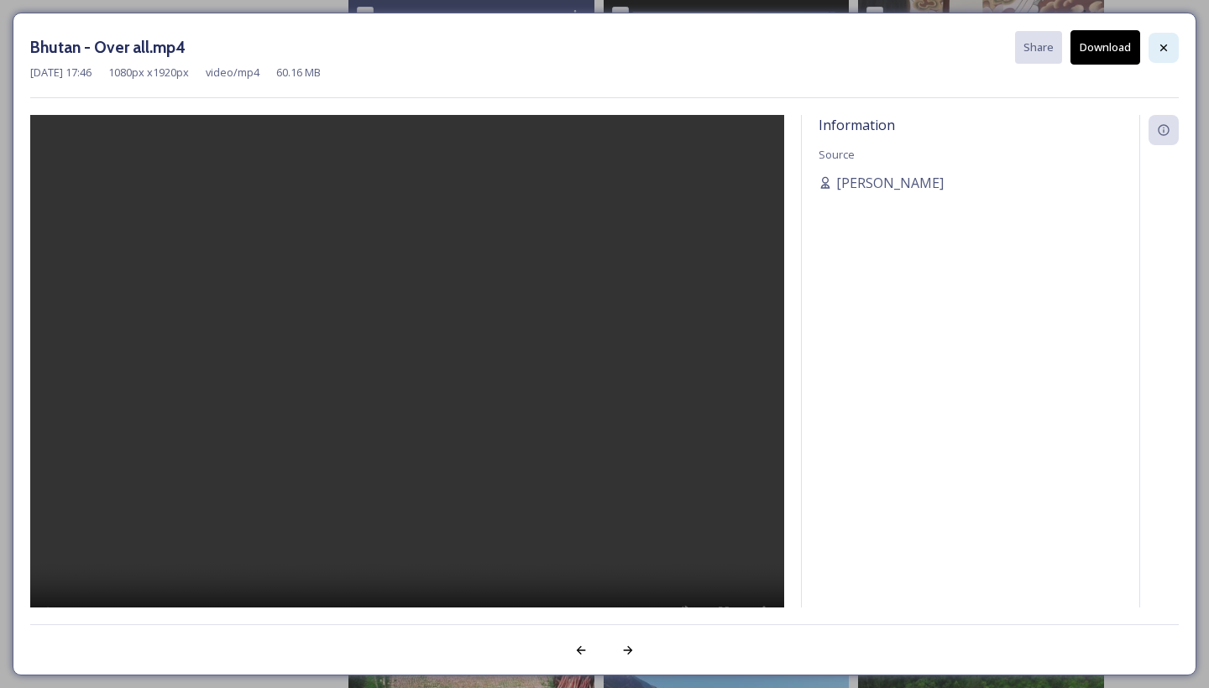
click at [1165, 47] on icon at bounding box center [1163, 47] width 13 height 13
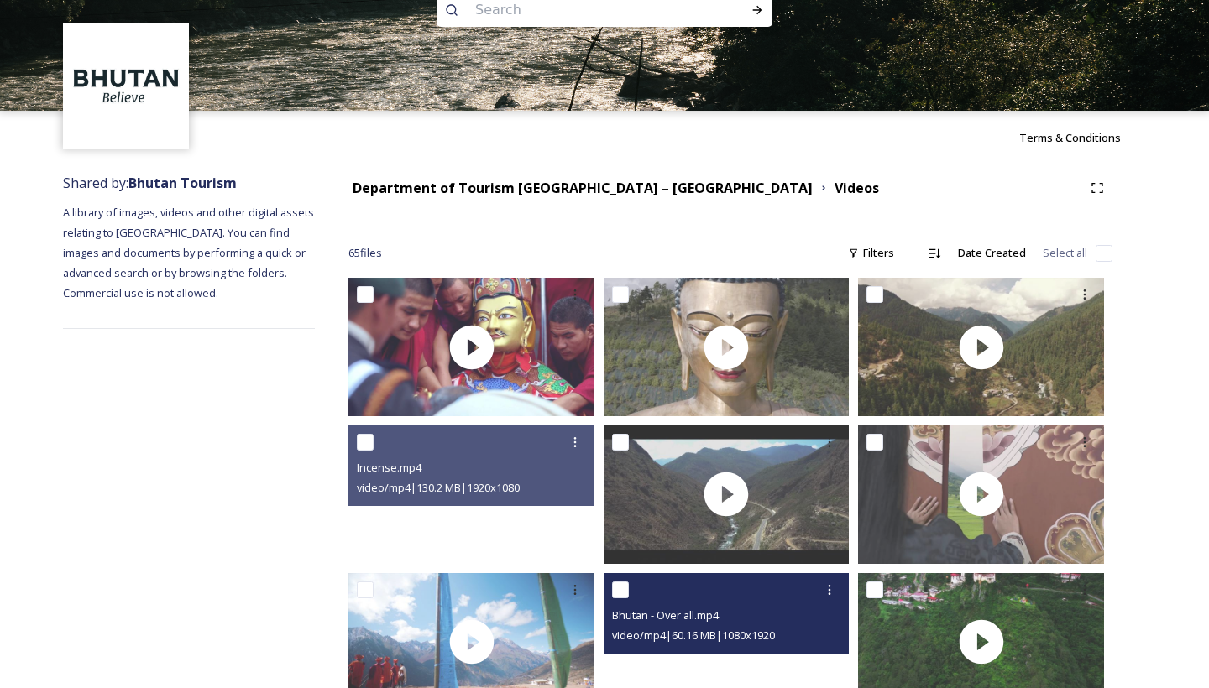
scroll to position [39, 0]
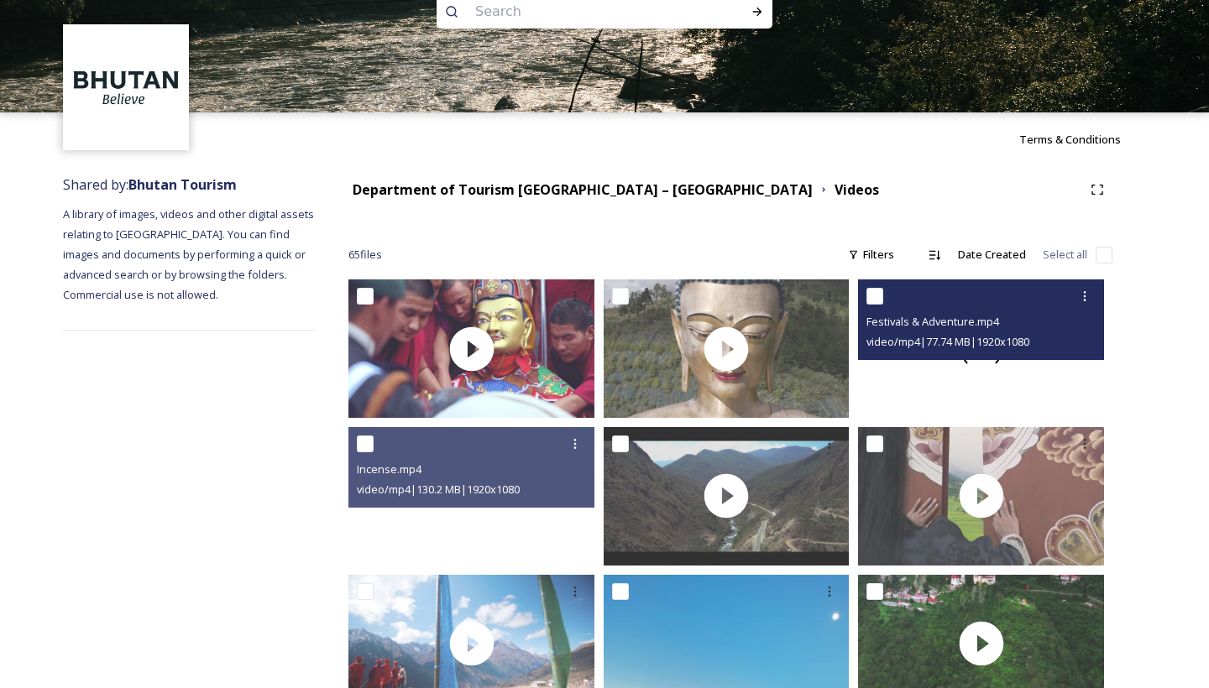
click at [983, 368] on div at bounding box center [981, 349] width 246 height 139
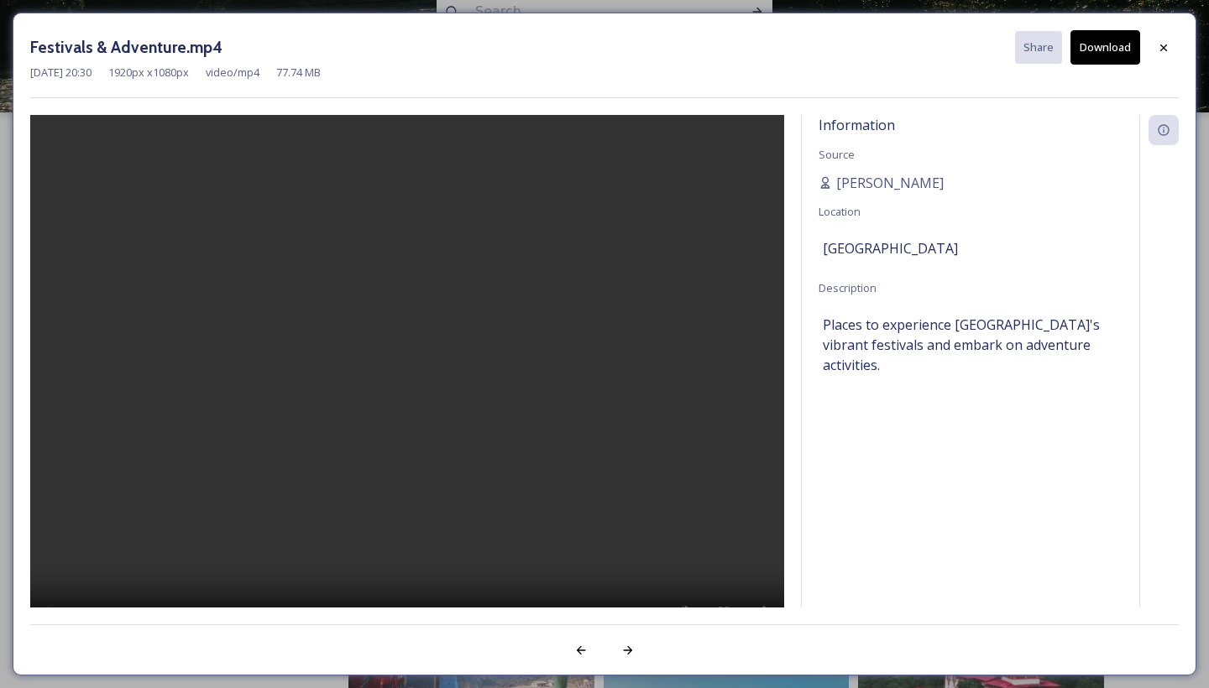
click at [411, 383] on video at bounding box center [407, 383] width 754 height 537
click at [59, 133] on video at bounding box center [407, 383] width 754 height 537
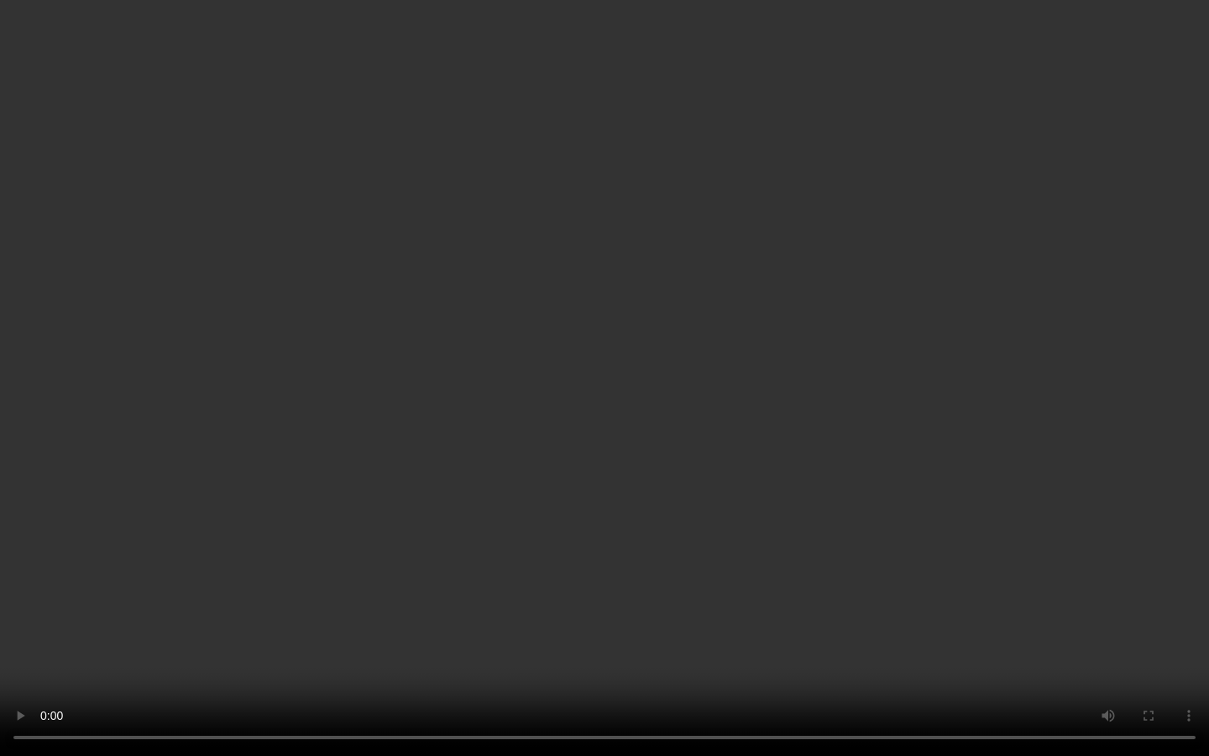
click at [752, 688] on video at bounding box center [604, 378] width 1209 height 756
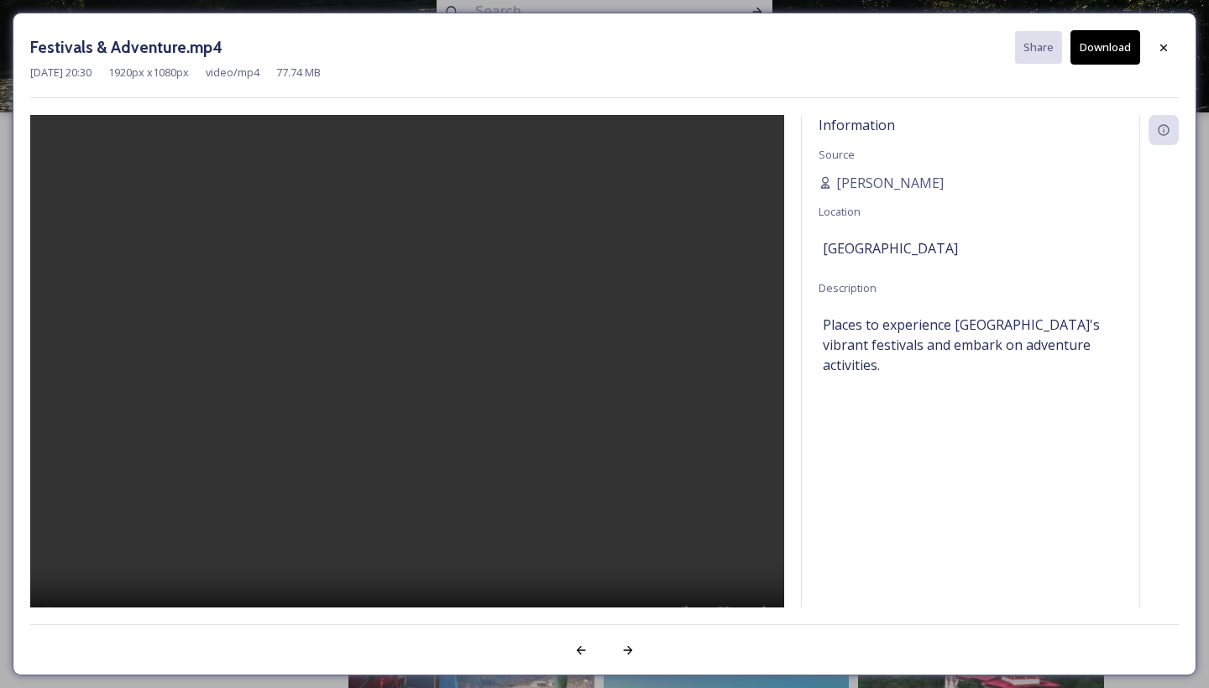
click at [1122, 50] on button "Download" at bounding box center [1106, 47] width 70 height 34
click at [1164, 44] on icon at bounding box center [1163, 47] width 13 height 13
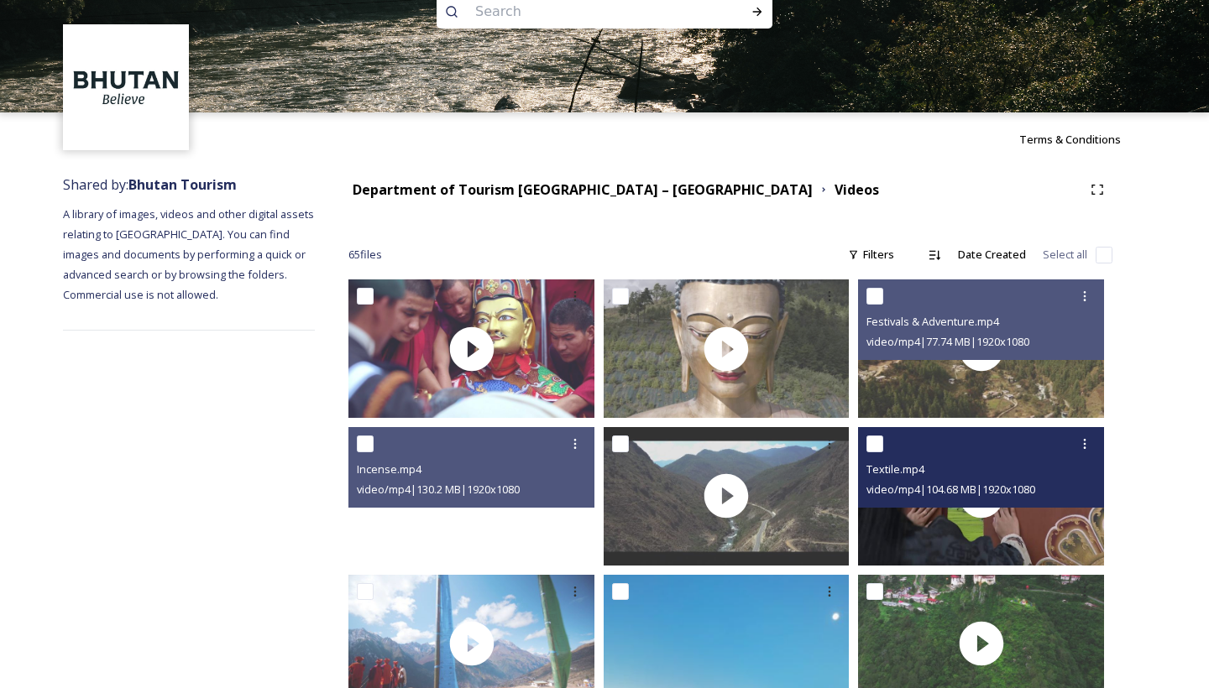
click at [982, 507] on div "Textile.mp4 video/mp4 | 104.68 MB | 1920 x 1080" at bounding box center [981, 467] width 246 height 81
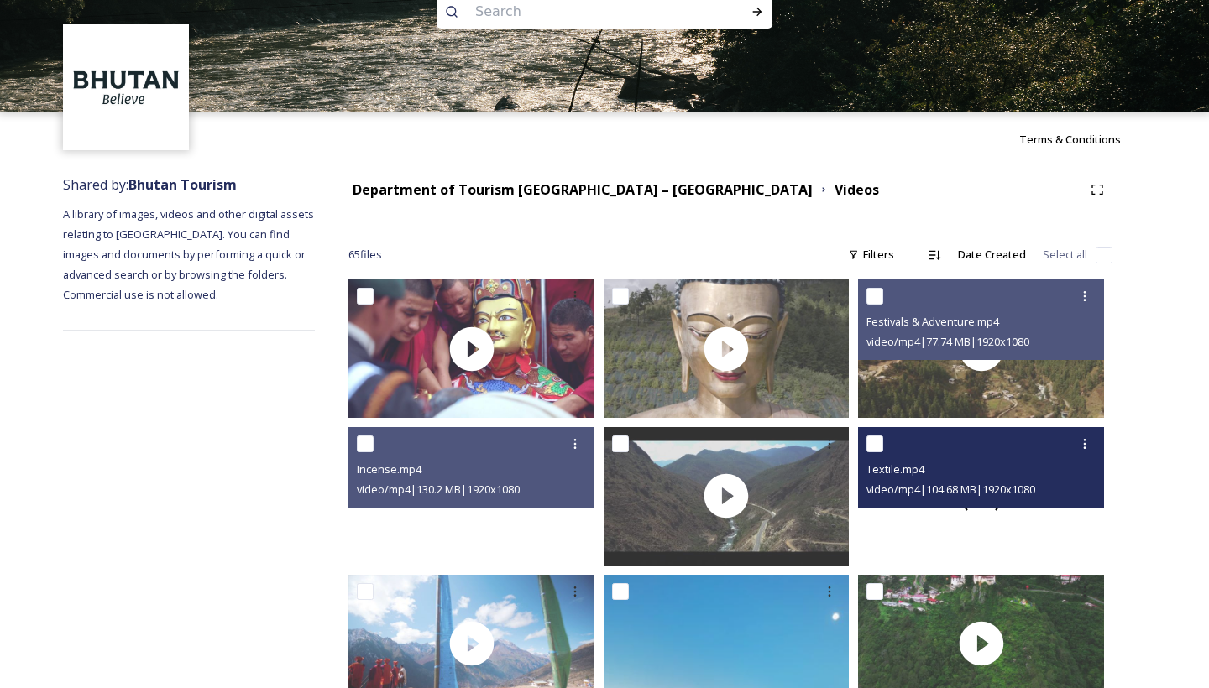
click at [973, 532] on div at bounding box center [981, 496] width 246 height 139
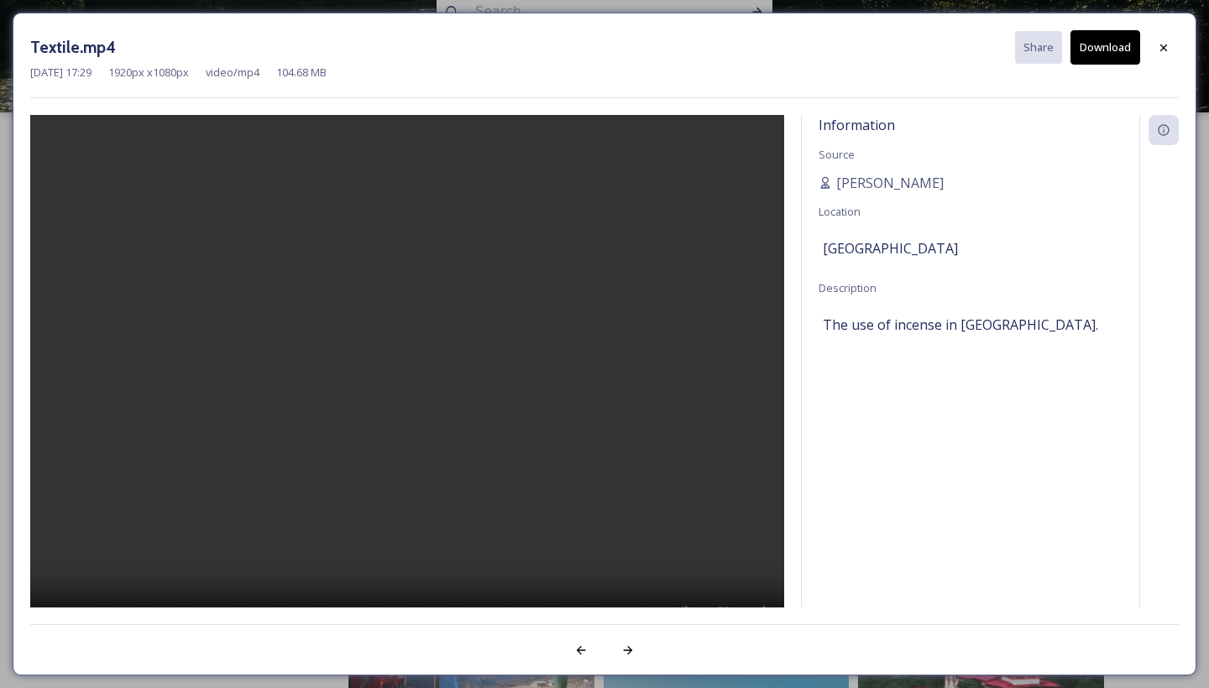
click at [406, 386] on video at bounding box center [407, 383] width 754 height 537
click at [57, 133] on video at bounding box center [407, 383] width 754 height 537
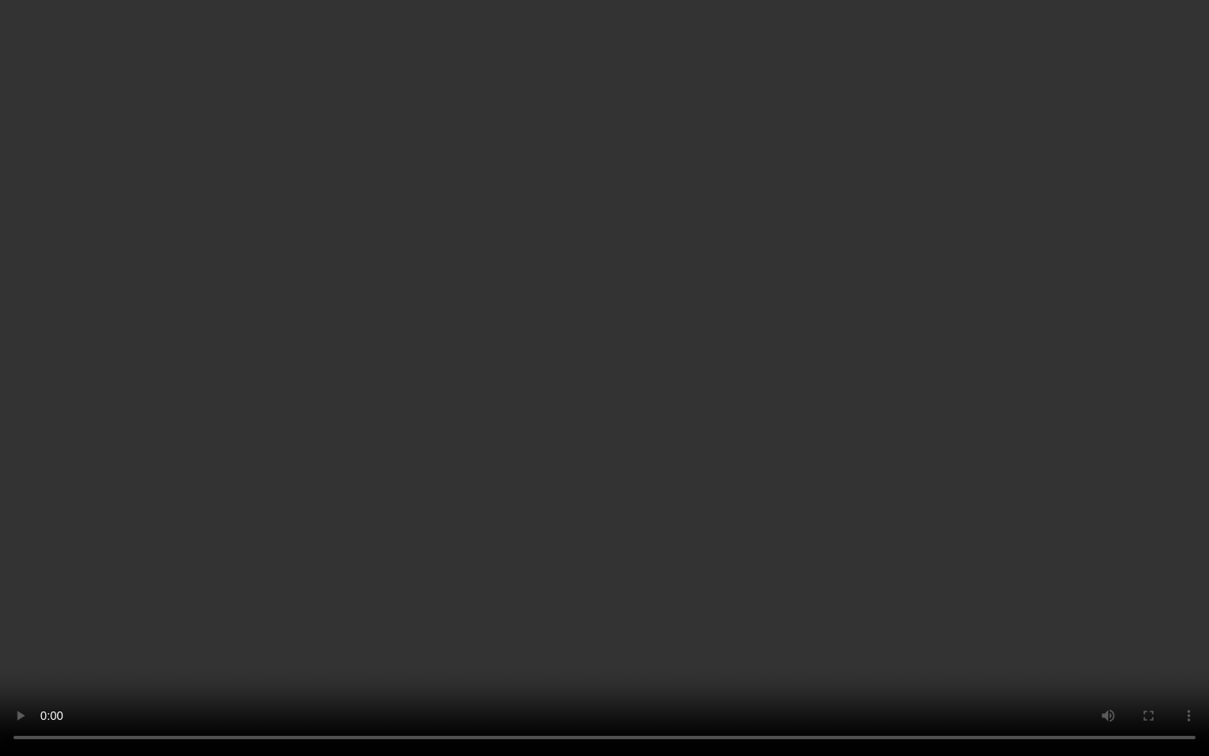
click at [747, 688] on video at bounding box center [604, 378] width 1209 height 756
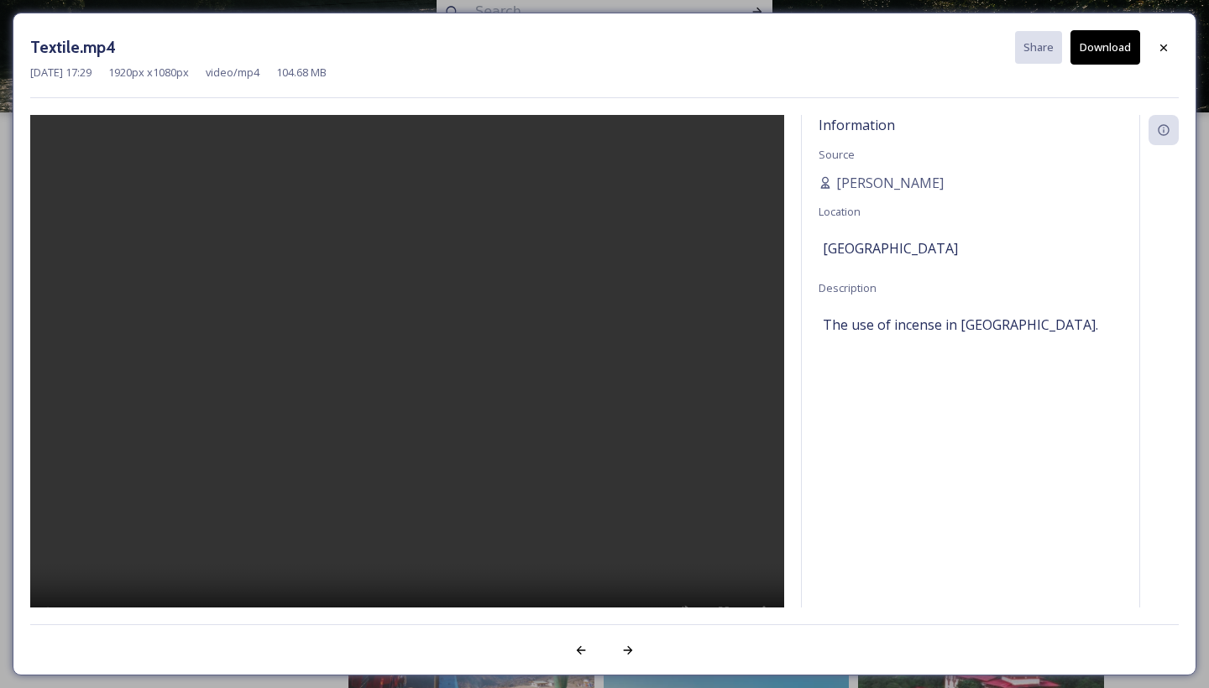
click at [1107, 53] on button "Download" at bounding box center [1106, 47] width 70 height 34
click at [1102, 243] on div "[GEOGRAPHIC_DATA]" at bounding box center [971, 248] width 296 height 29
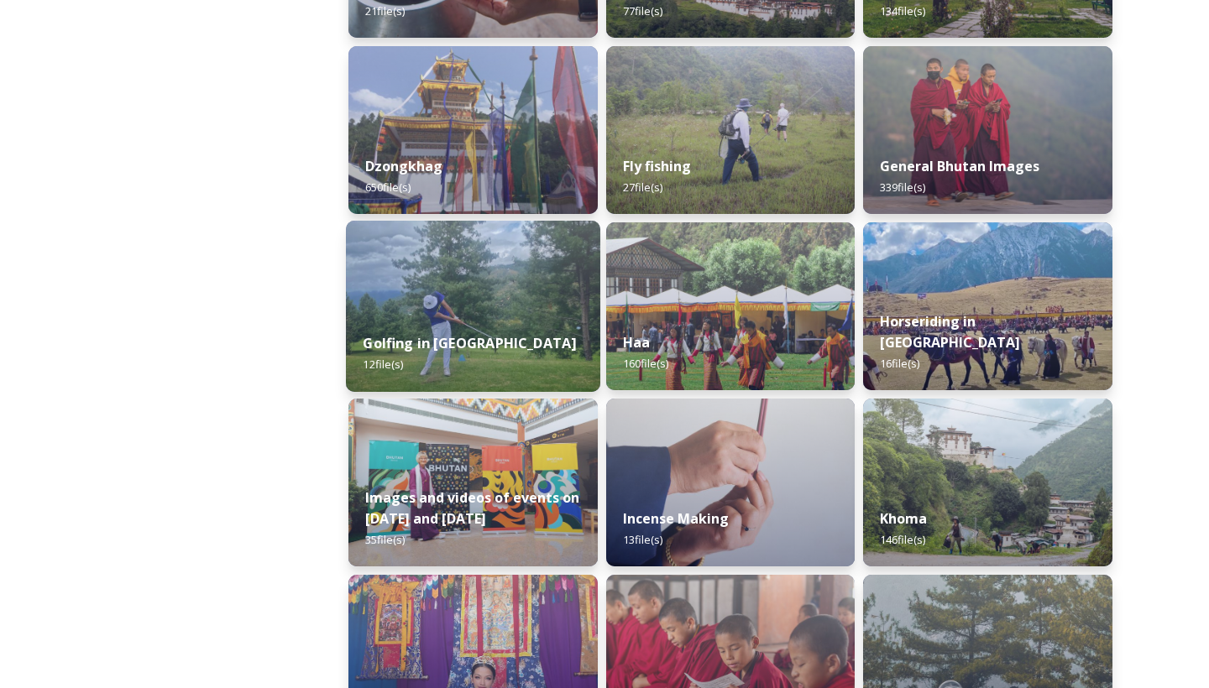
scroll to position [752, 0]
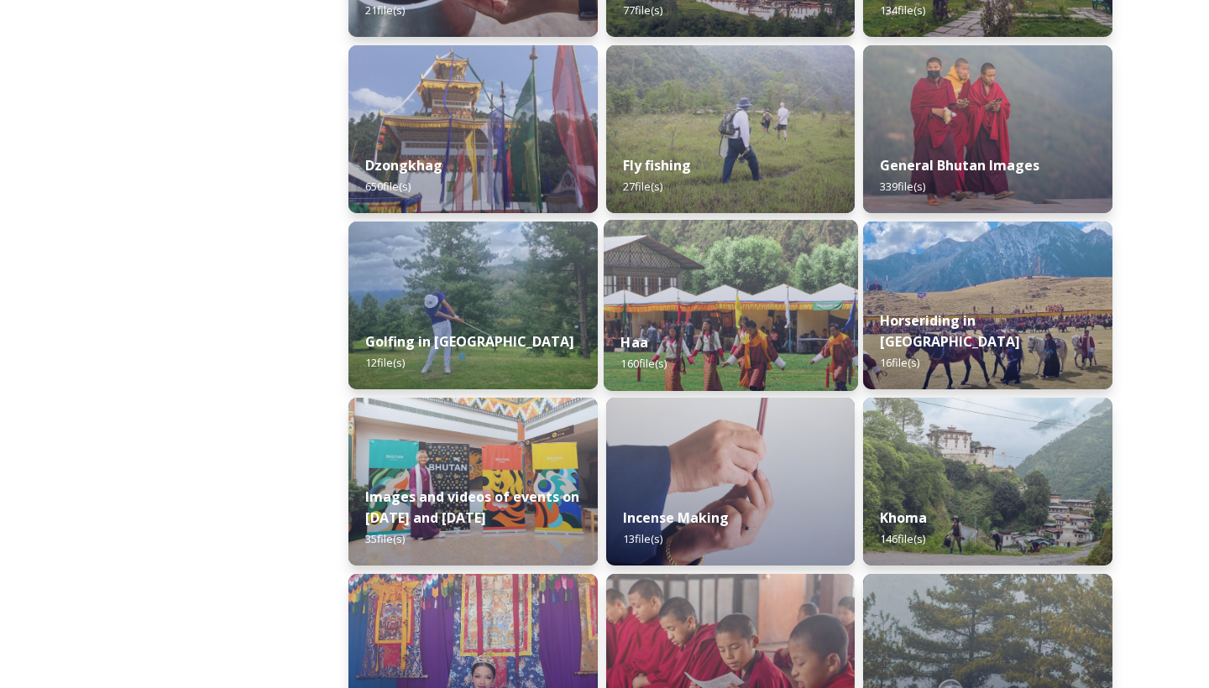
click at [712, 338] on div "Haa 160 file(s)" at bounding box center [731, 353] width 254 height 76
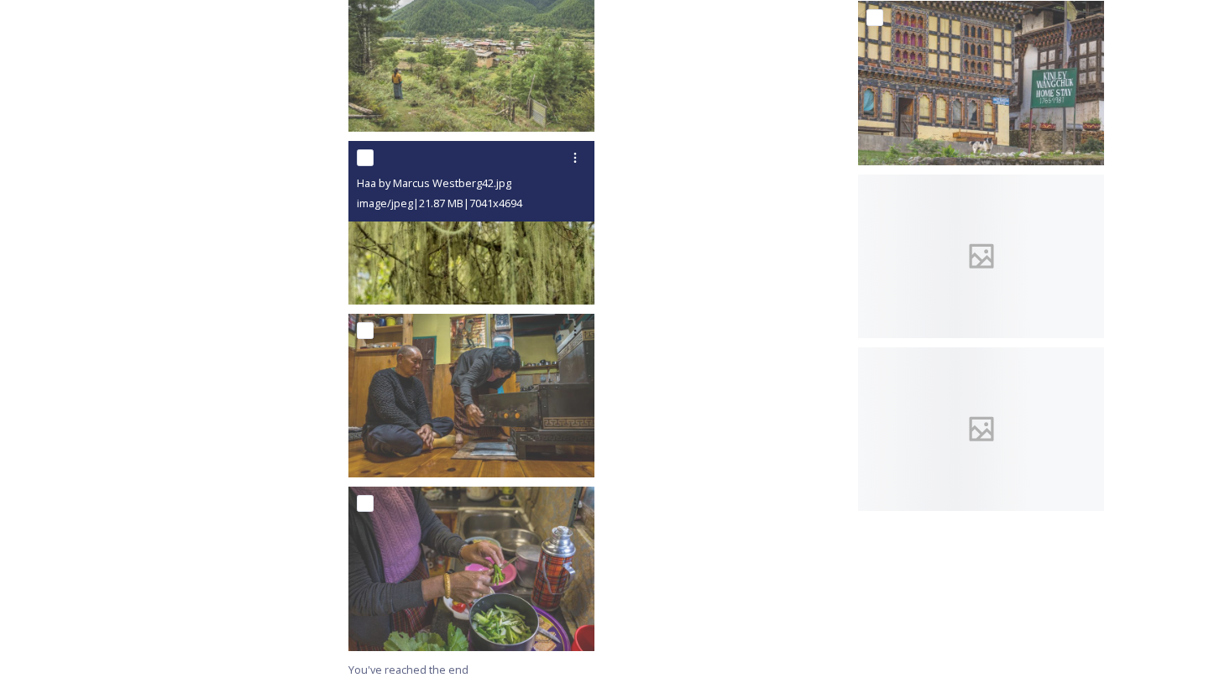
scroll to position [12121, 0]
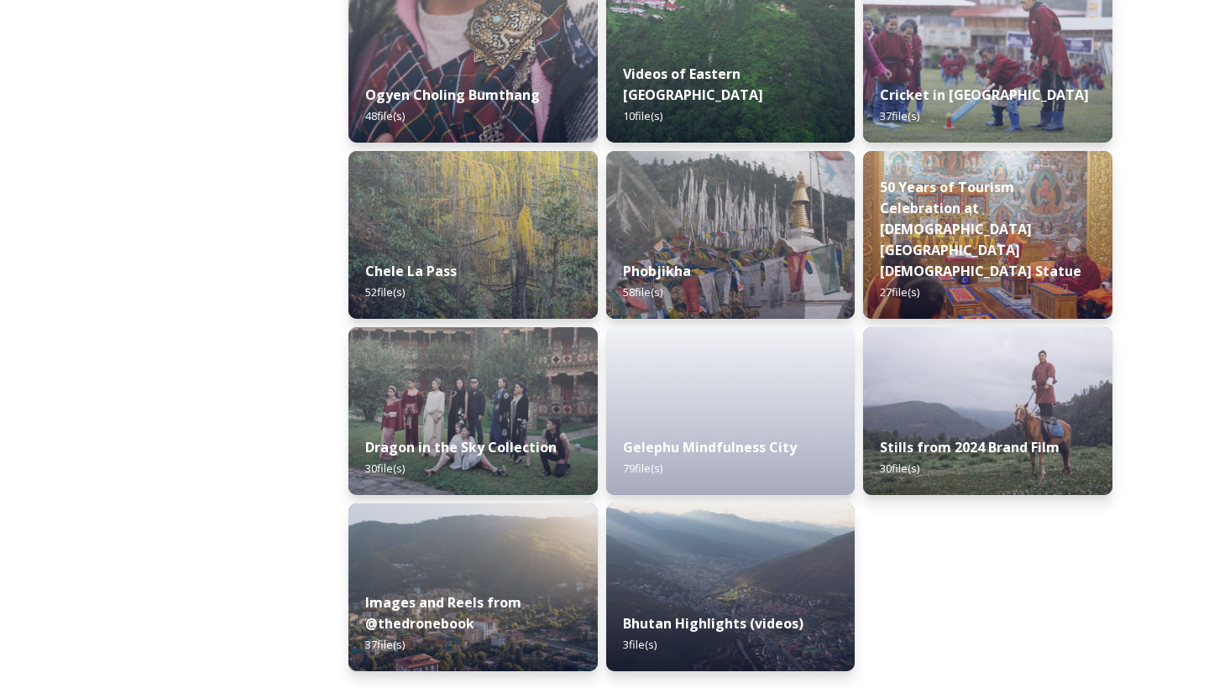
scroll to position [2762, 0]
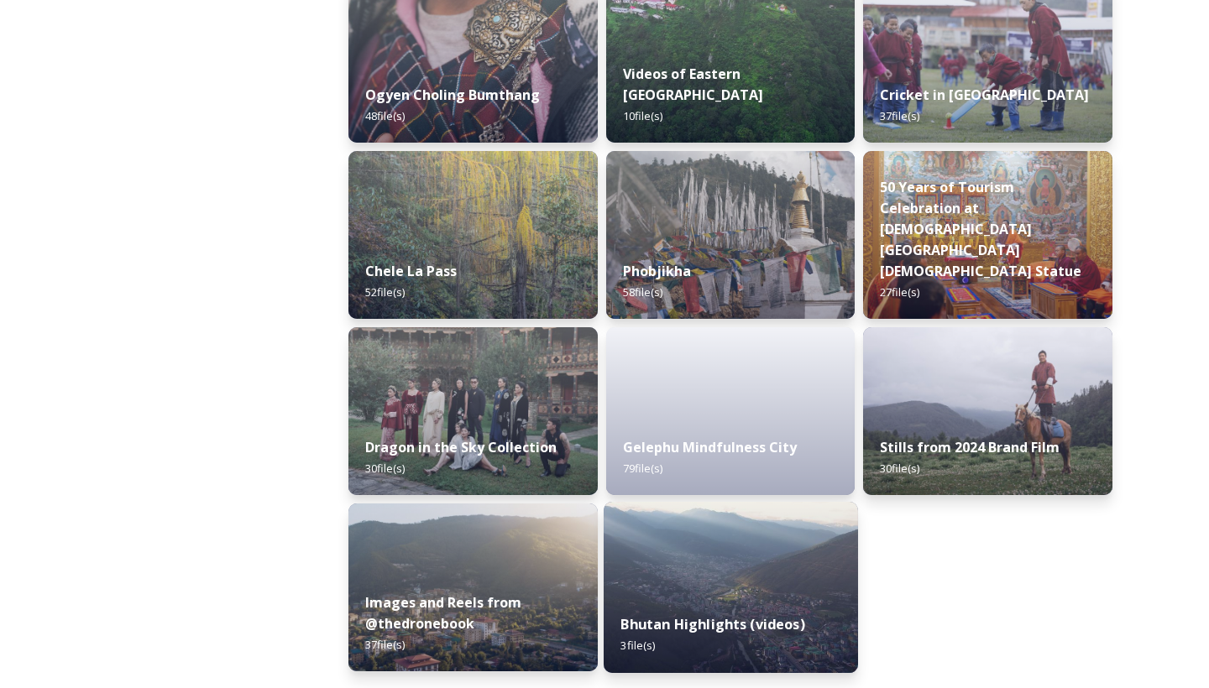
click at [814, 630] on div "Bhutan Highlights (videos) 3 file(s)" at bounding box center [731, 635] width 254 height 76
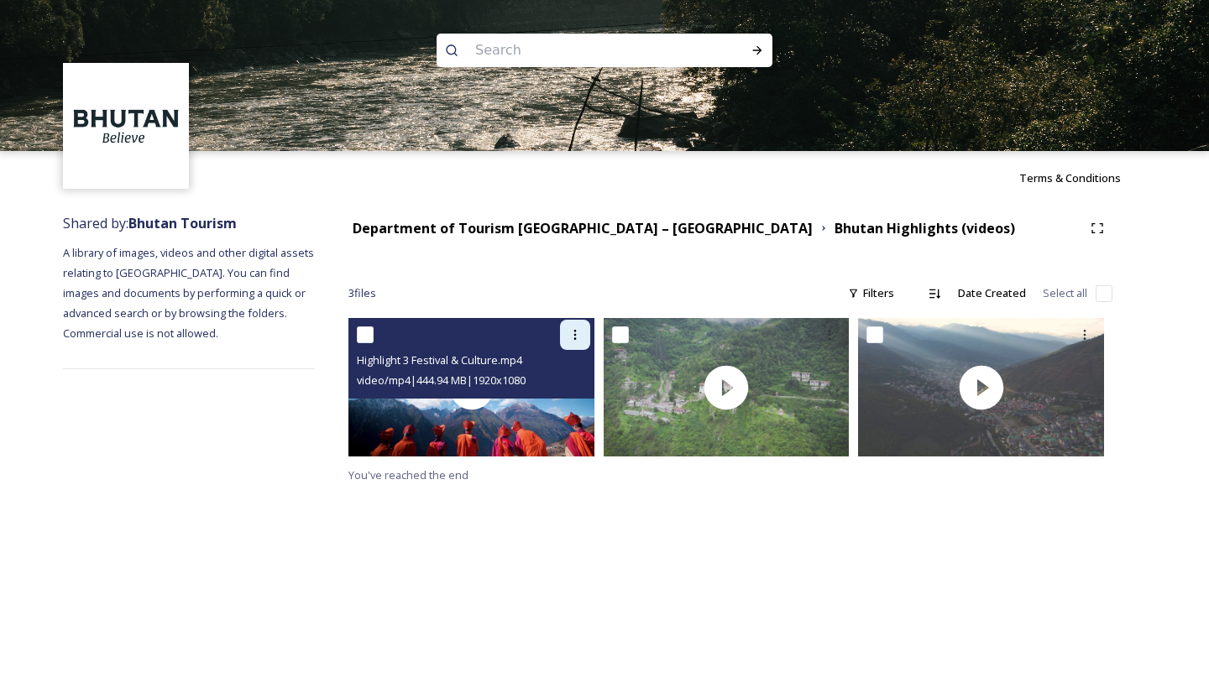
click at [577, 330] on icon at bounding box center [574, 334] width 13 height 13
click at [552, 400] on span "Download" at bounding box center [555, 404] width 51 height 16
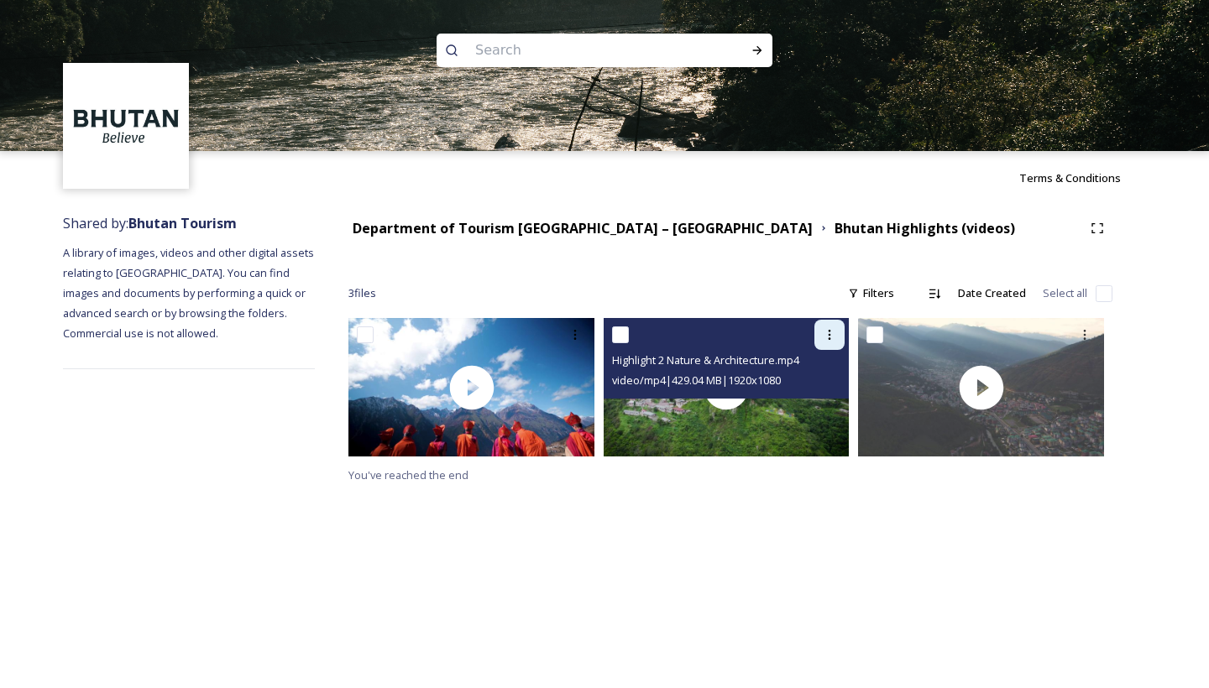
click at [825, 332] on icon at bounding box center [829, 334] width 13 height 13
click at [791, 407] on span "Download" at bounding box center [809, 404] width 51 height 16
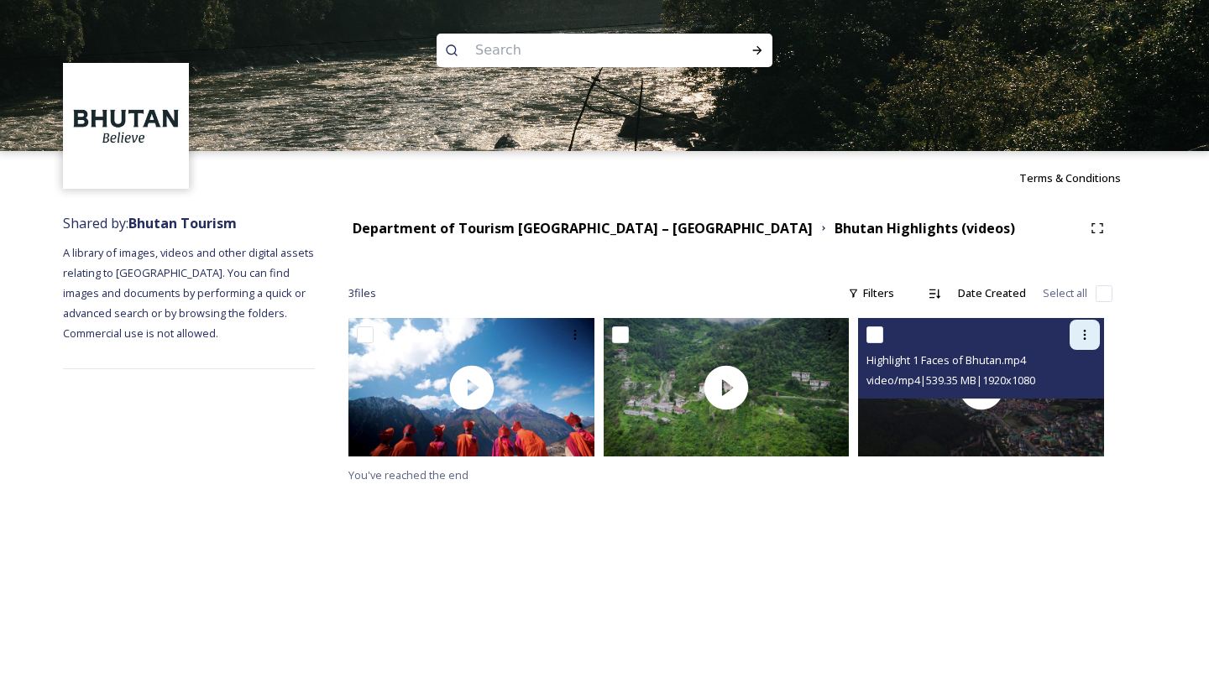
click at [1086, 333] on icon at bounding box center [1084, 334] width 13 height 13
click at [1078, 400] on span "Download" at bounding box center [1064, 404] width 51 height 16
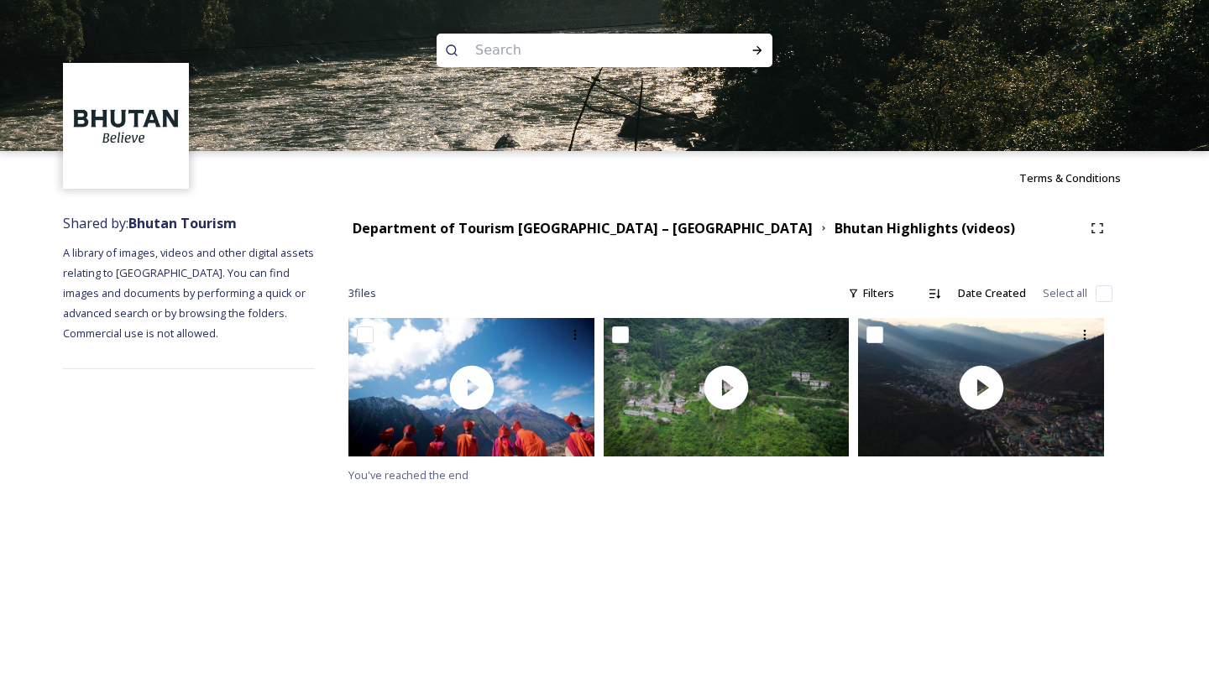
click at [1102, 296] on input "checkbox" at bounding box center [1104, 293] width 17 height 17
checkbox input "true"
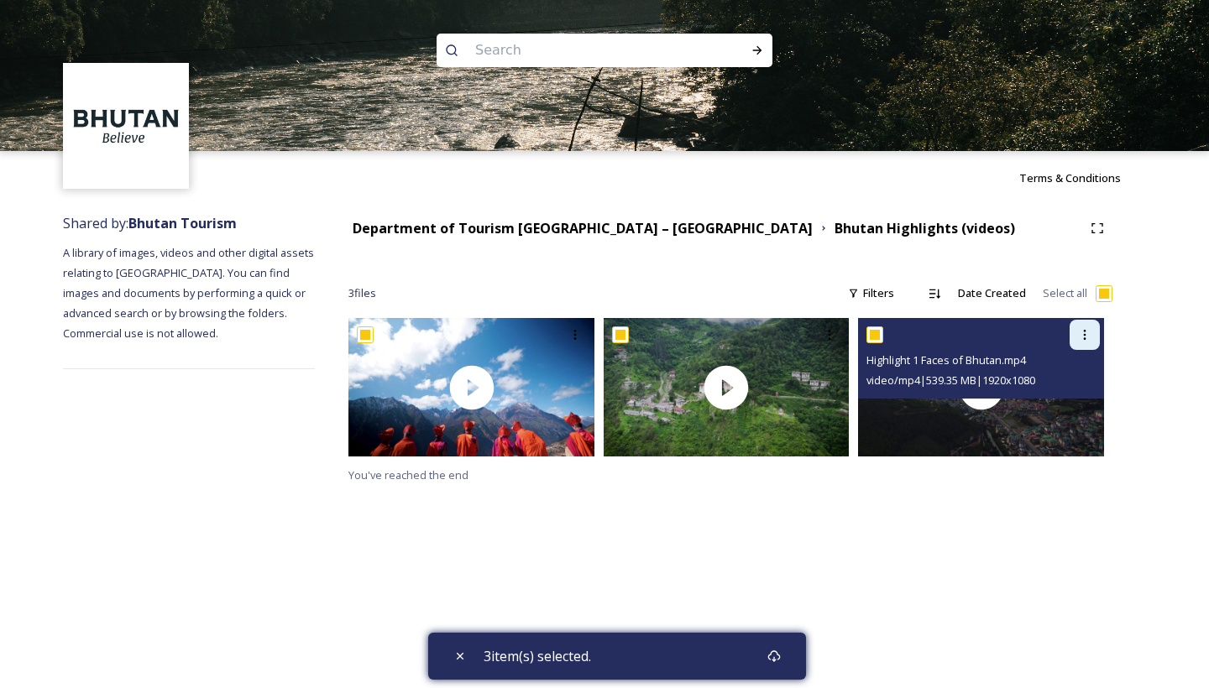
click at [1086, 332] on icon at bounding box center [1084, 334] width 13 height 13
click at [1063, 406] on span "Download" at bounding box center [1064, 404] width 51 height 16
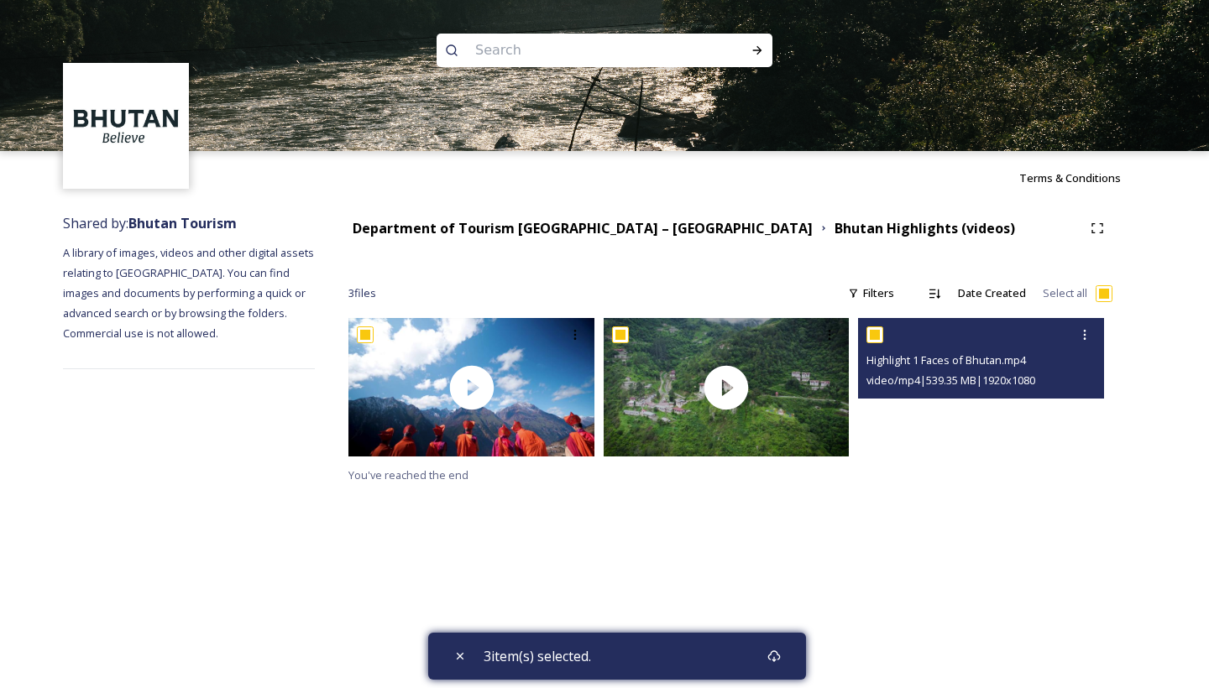
click at [1066, 495] on div "Terms & Conditions Shared by: Bhutan Tourism A library of images, videos and ot…" at bounding box center [604, 344] width 1209 height 688
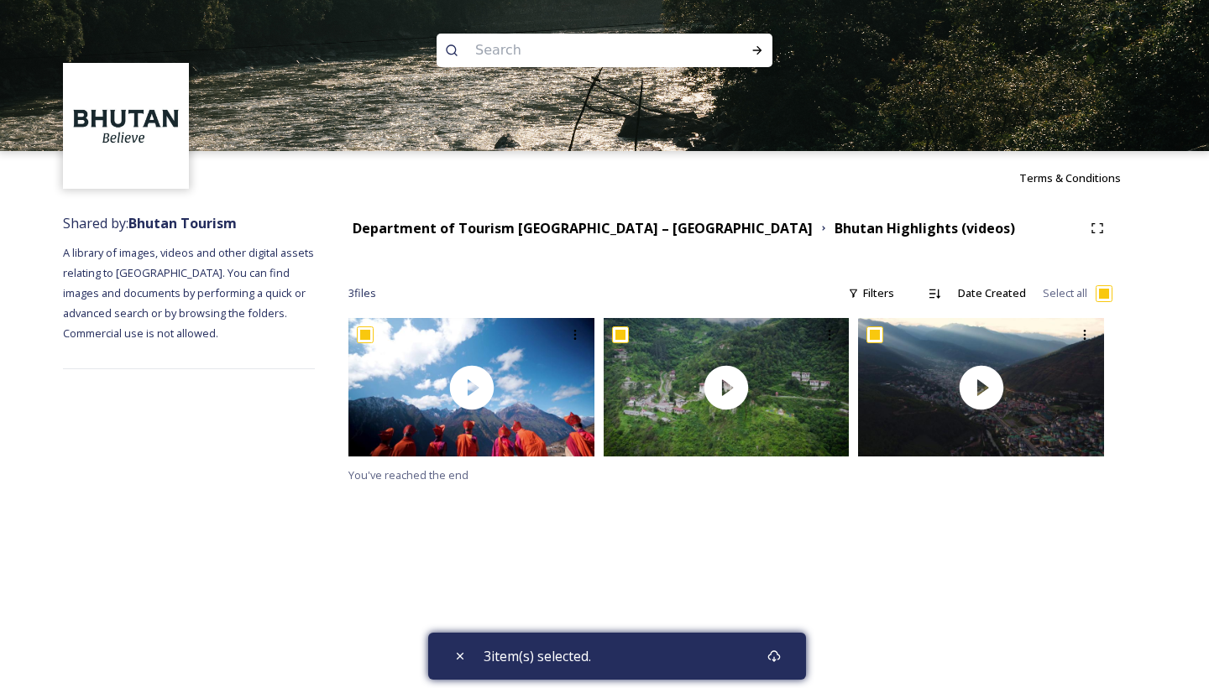
click at [1066, 496] on div "Terms & Conditions Shared by: Bhutan Tourism A library of images, videos and ot…" at bounding box center [604, 344] width 1209 height 688
click at [1107, 291] on input "checkbox" at bounding box center [1104, 293] width 17 height 17
checkbox input "false"
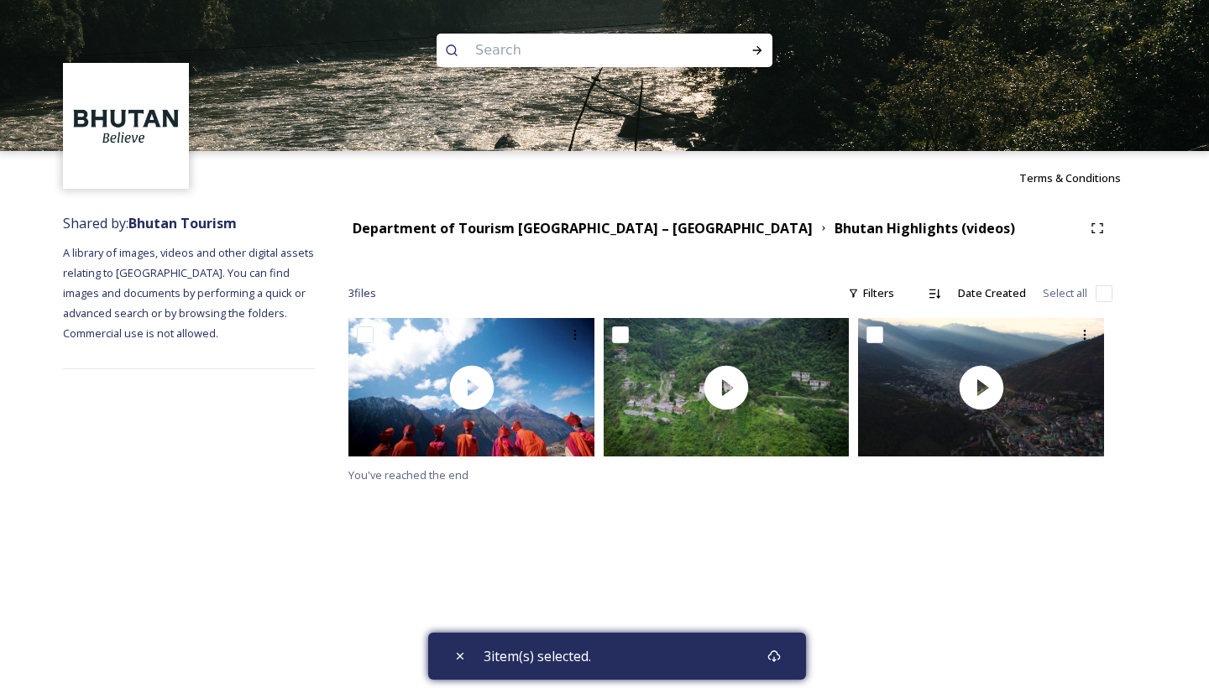
checkbox input "false"
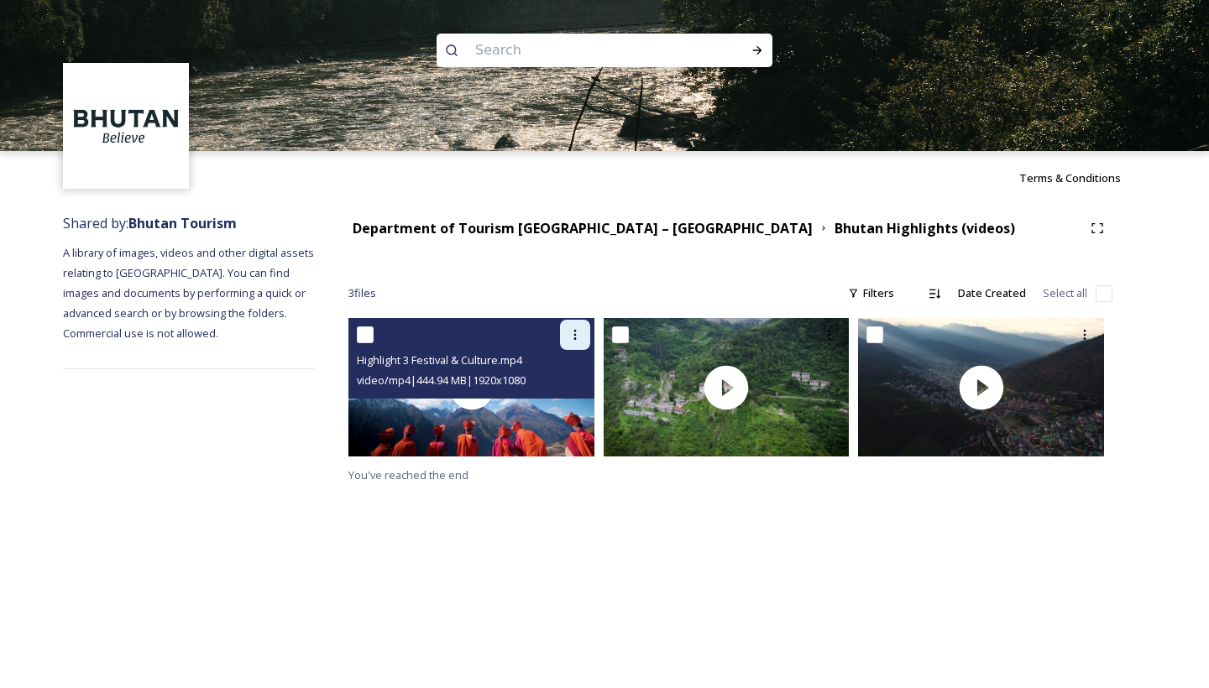
click at [573, 327] on div at bounding box center [575, 335] width 30 height 30
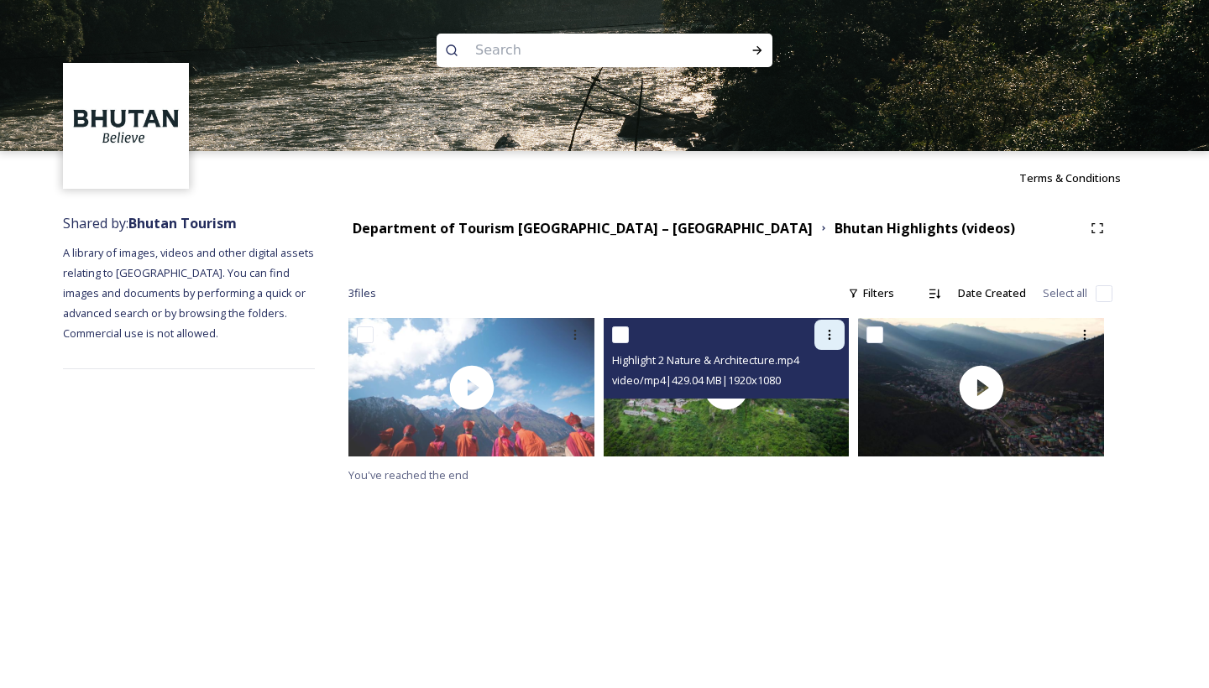
click at [826, 333] on icon at bounding box center [829, 334] width 13 height 13
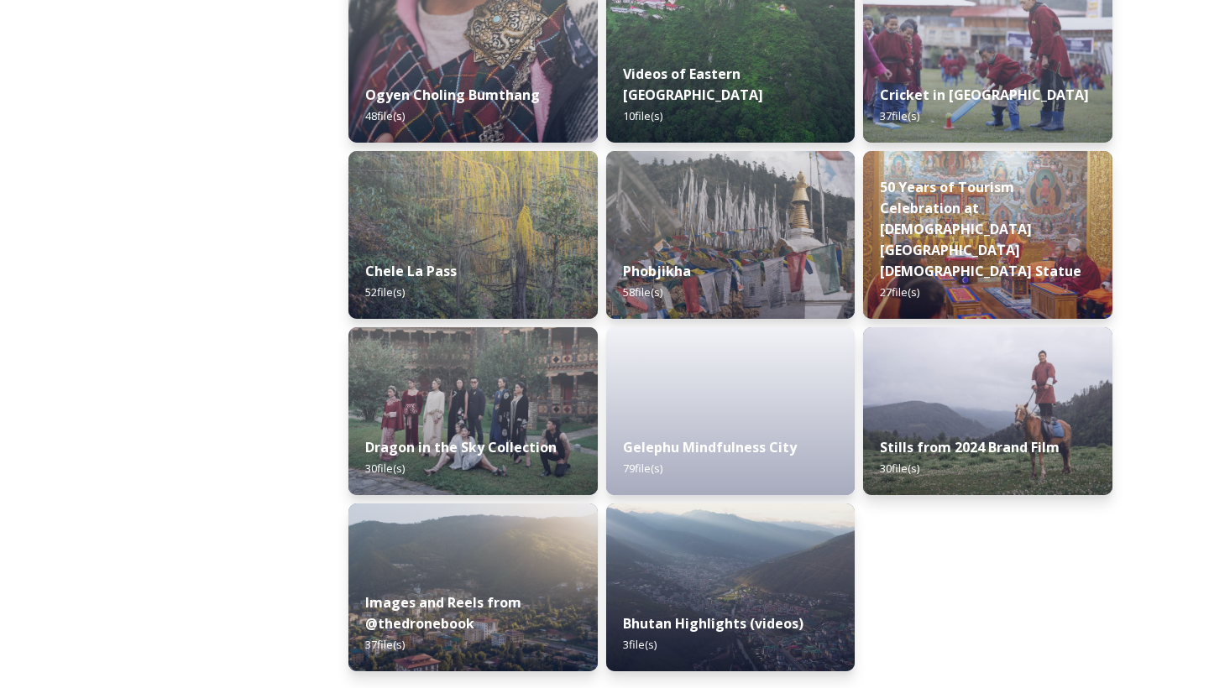
scroll to position [2762, 0]
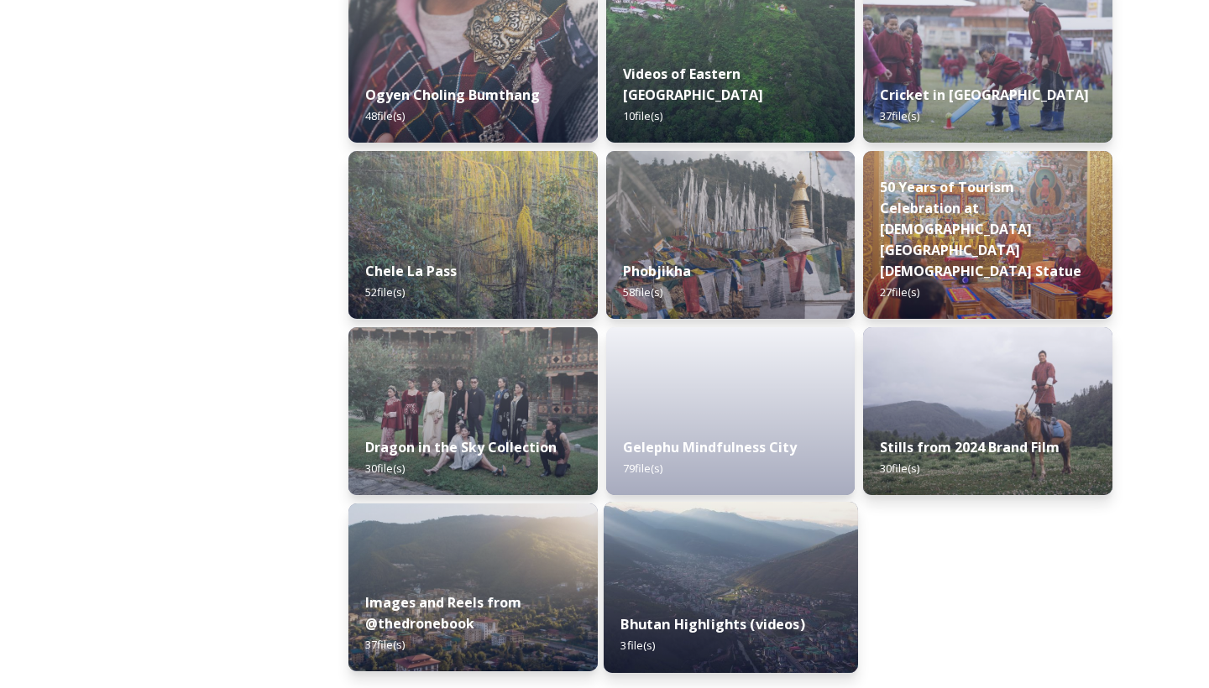
click at [699, 593] on img at bounding box center [731, 587] width 254 height 171
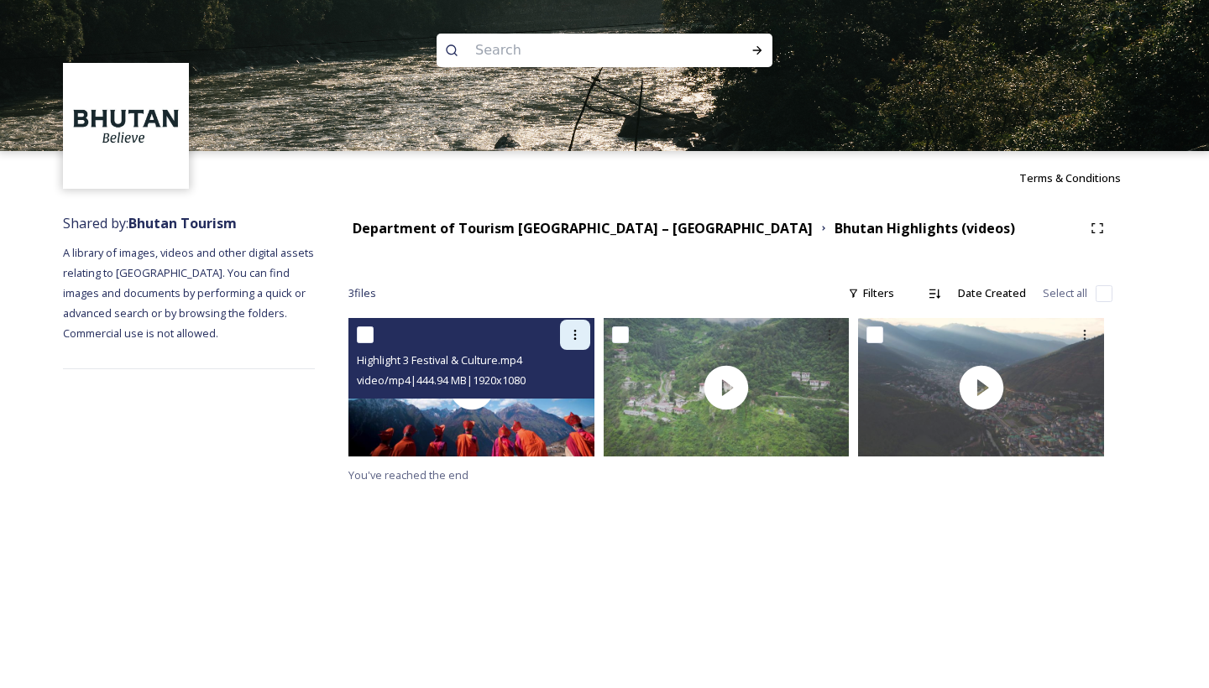
click at [573, 336] on icon at bounding box center [574, 334] width 13 height 13
click at [555, 401] on span "Download" at bounding box center [555, 404] width 51 height 16
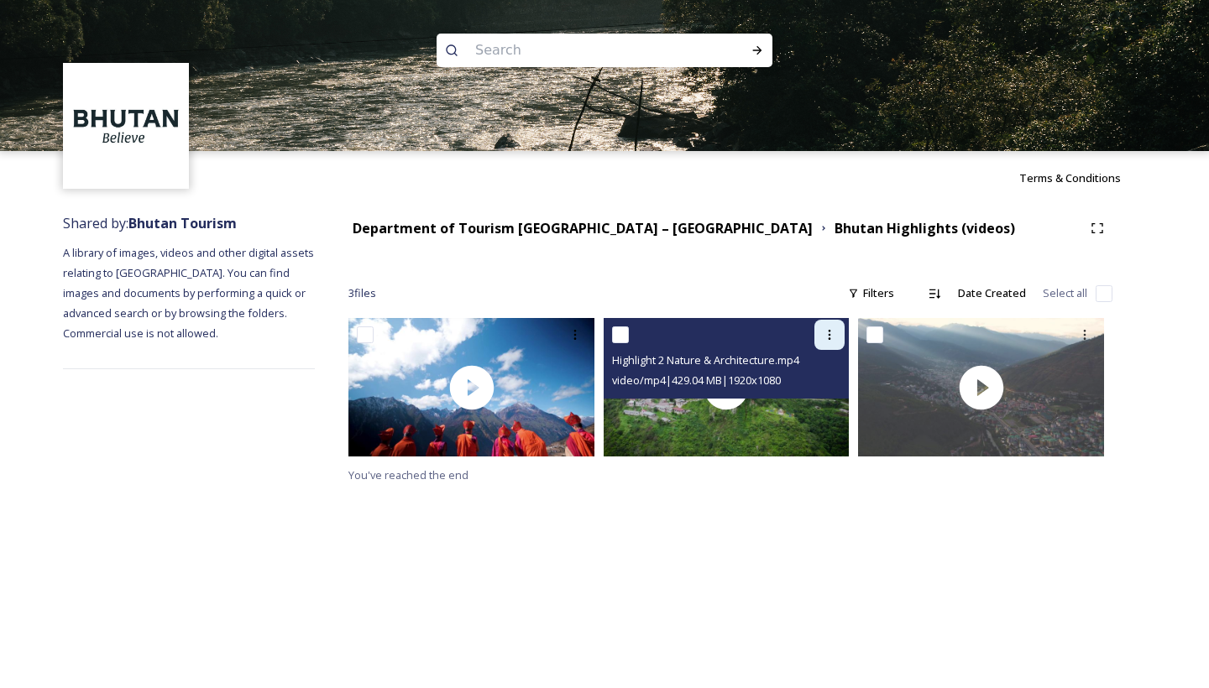
click at [830, 330] on icon at bounding box center [829, 334] width 13 height 13
click at [811, 401] on span "Download" at bounding box center [809, 404] width 51 height 16
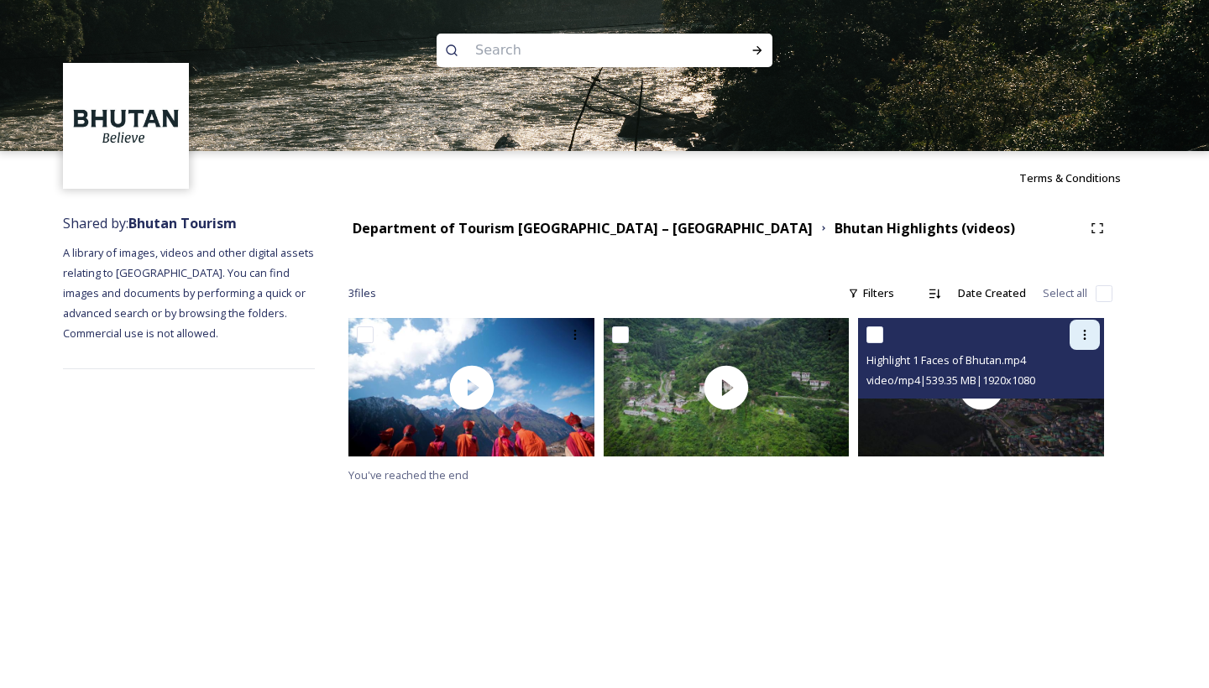
click at [1082, 338] on icon at bounding box center [1084, 334] width 13 height 13
click at [1055, 403] on span "Download" at bounding box center [1064, 404] width 51 height 16
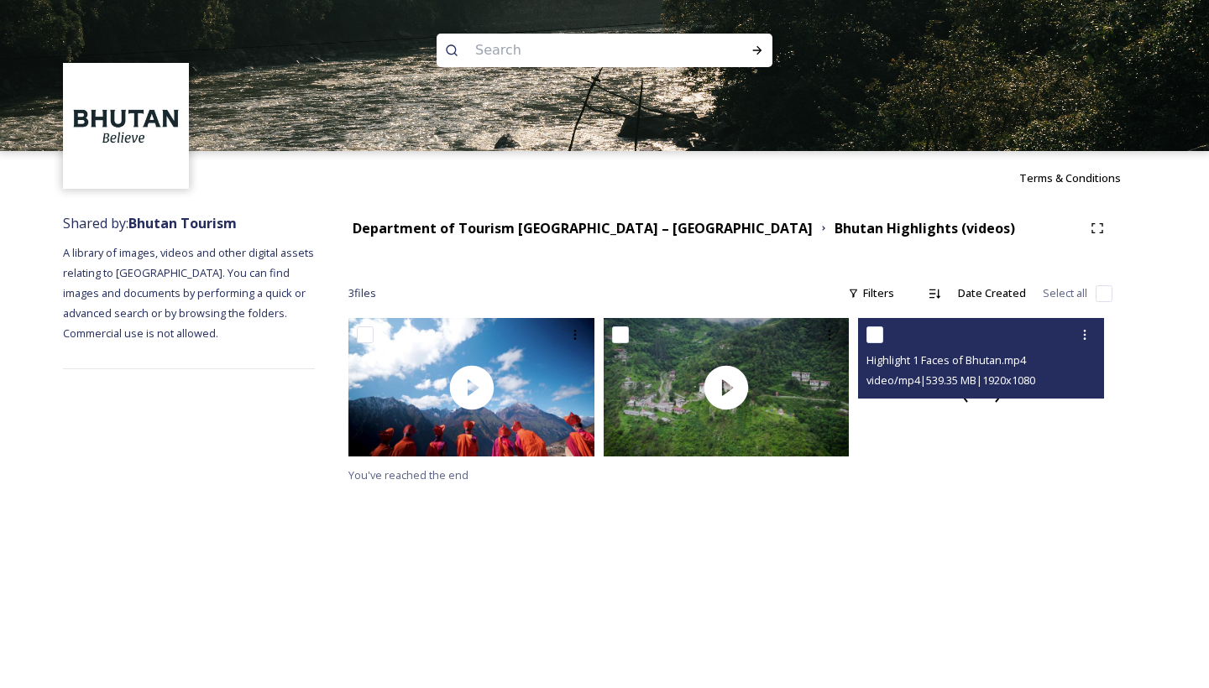
click at [1055, 403] on div at bounding box center [981, 387] width 246 height 139
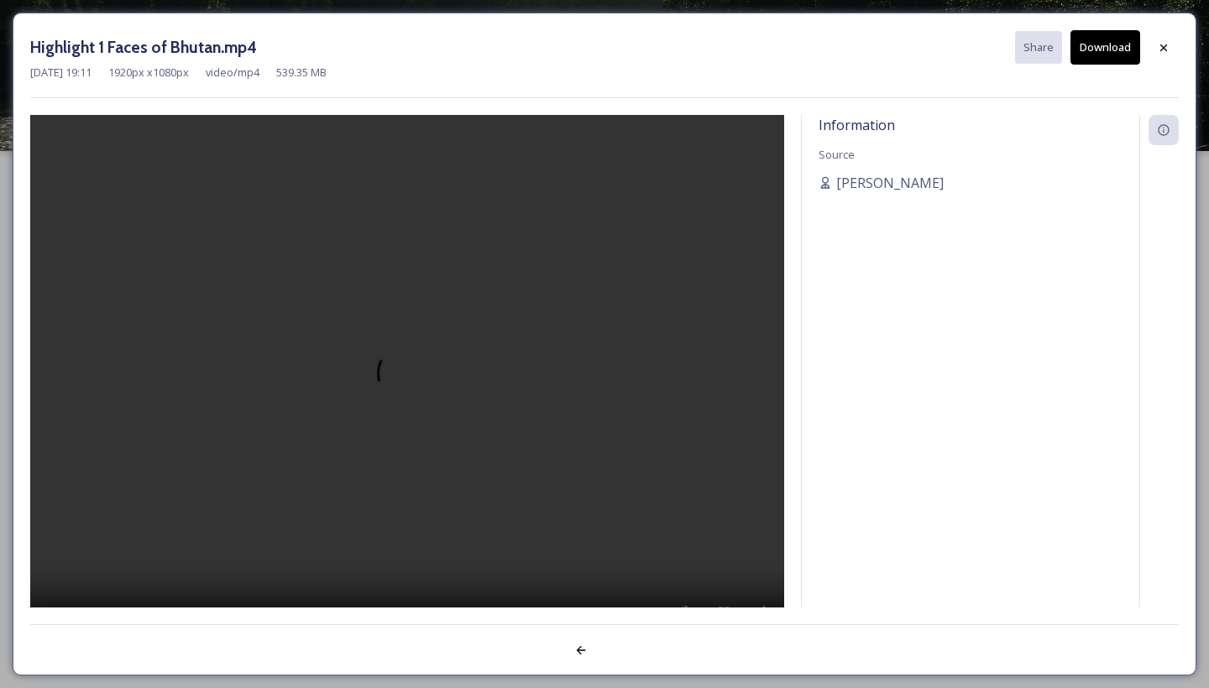
click at [1114, 47] on button "Download" at bounding box center [1106, 47] width 70 height 34
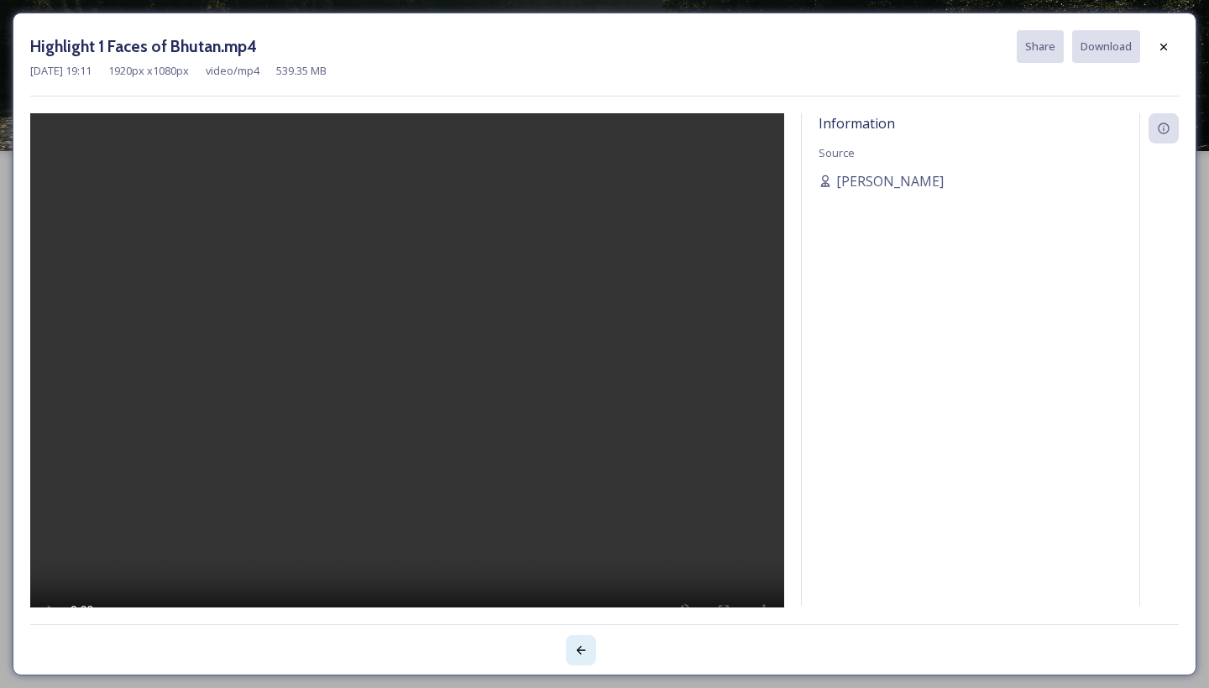
click at [578, 650] on icon at bounding box center [581, 651] width 9 height 8
click at [406, 379] on video at bounding box center [407, 381] width 754 height 537
click at [50, 138] on video at bounding box center [407, 381] width 754 height 537
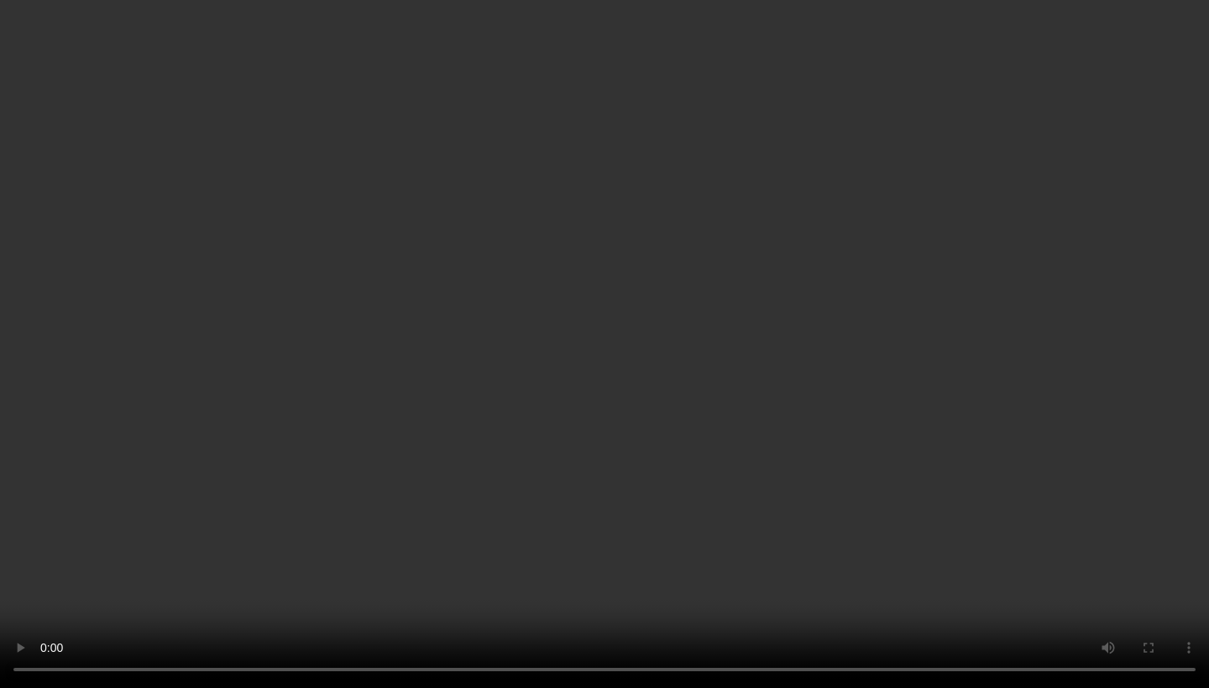
click at [53, 197] on video at bounding box center [604, 344] width 1209 height 688
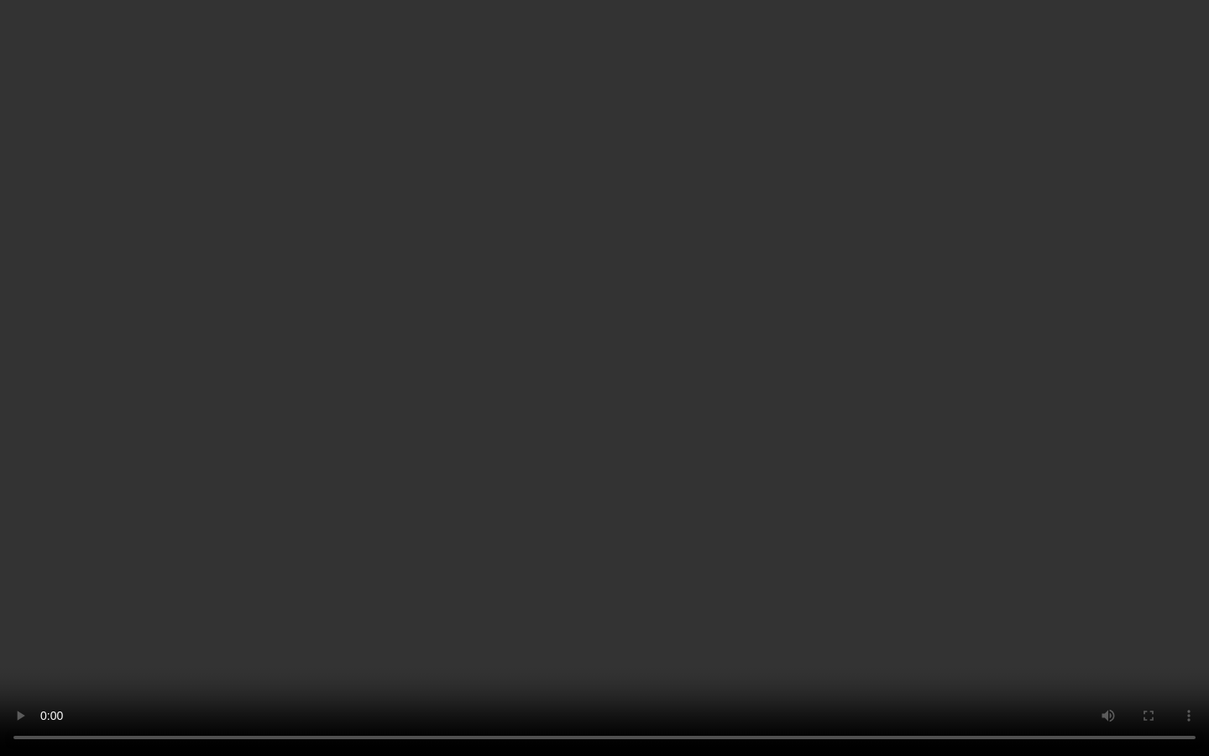
click at [147, 335] on video at bounding box center [604, 378] width 1209 height 756
click at [57, 198] on video at bounding box center [604, 378] width 1209 height 756
click at [487, 576] on video at bounding box center [604, 378] width 1209 height 756
click at [756, 688] on video at bounding box center [604, 378] width 1209 height 756
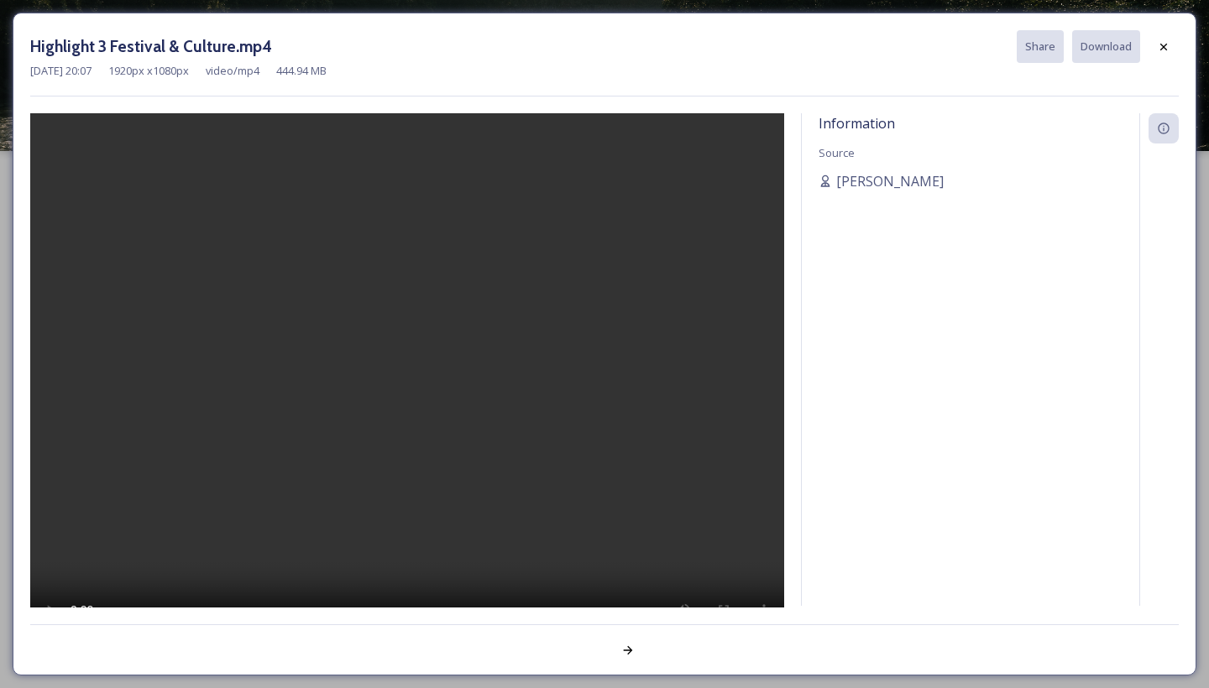
click at [1018, 168] on div "Information Source [PERSON_NAME]" at bounding box center [971, 359] width 338 height 493
click at [1157, 44] on icon at bounding box center [1163, 46] width 13 height 13
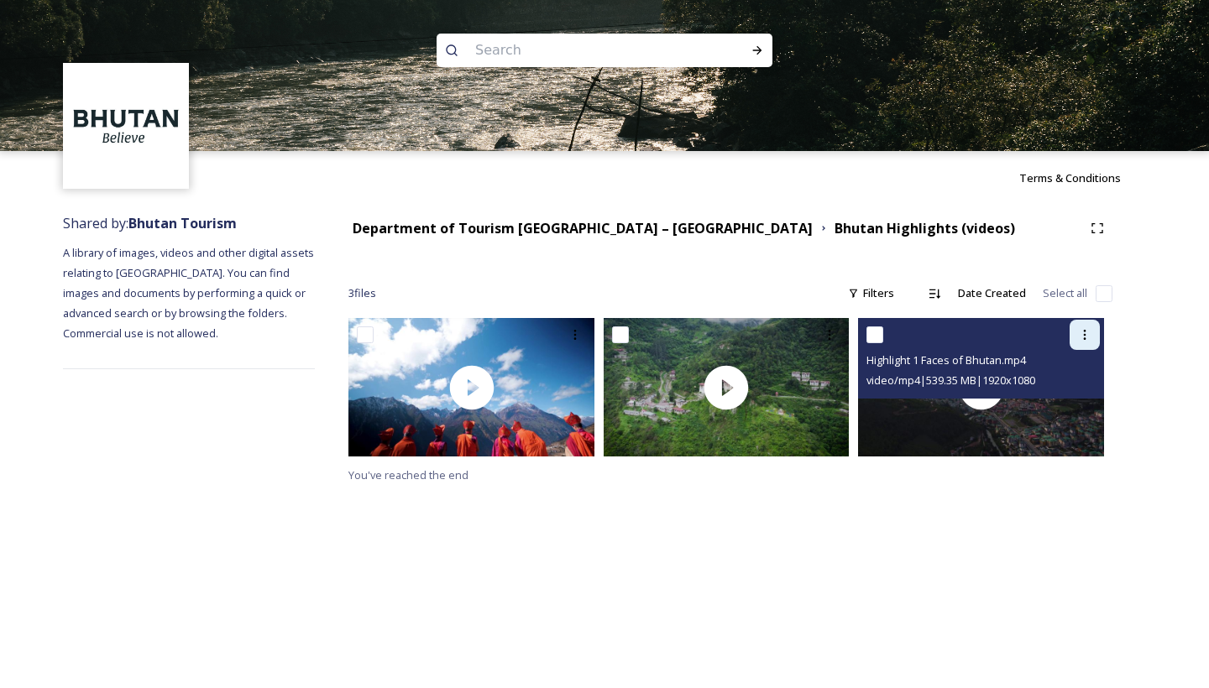
click at [1080, 334] on icon at bounding box center [1084, 334] width 13 height 13
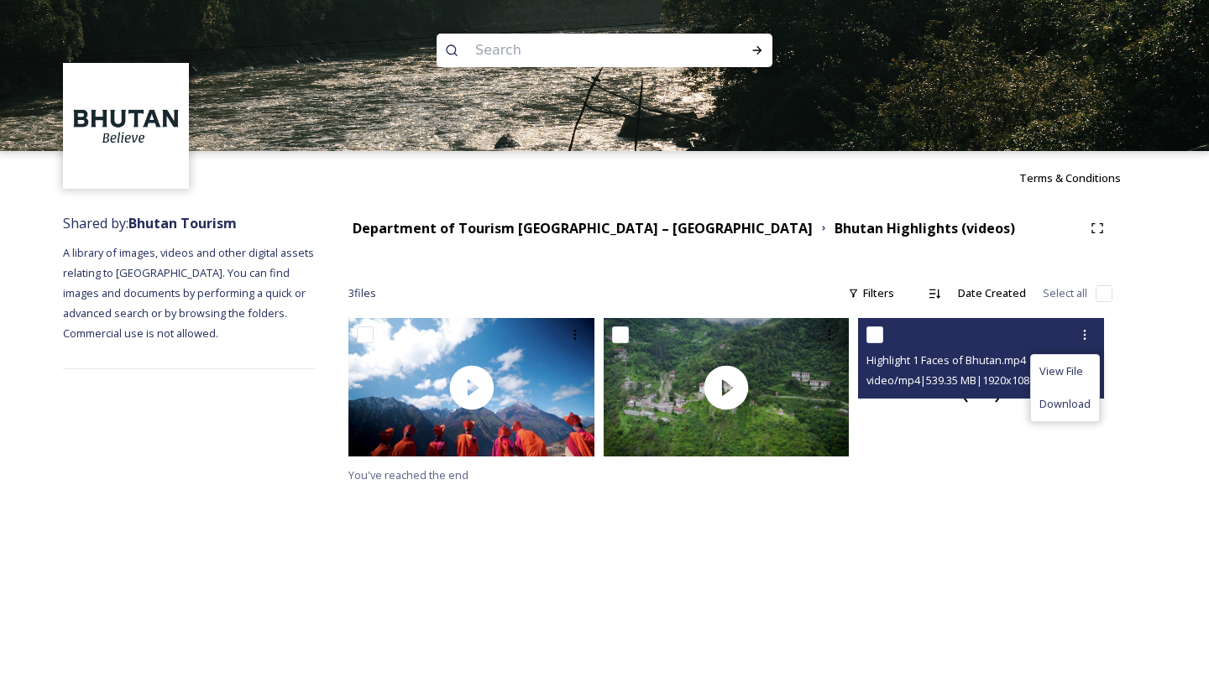
click at [991, 454] on div at bounding box center [981, 387] width 246 height 139
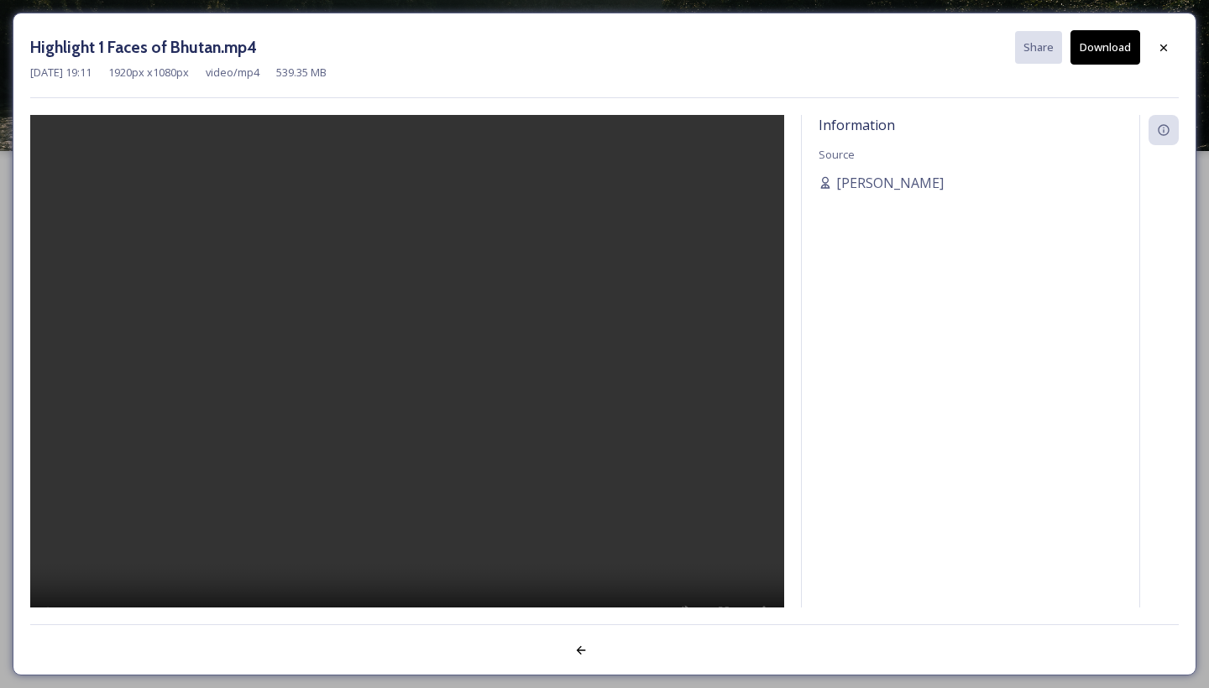
click at [410, 386] on video at bounding box center [407, 383] width 754 height 537
click at [54, 135] on video at bounding box center [407, 383] width 754 height 537
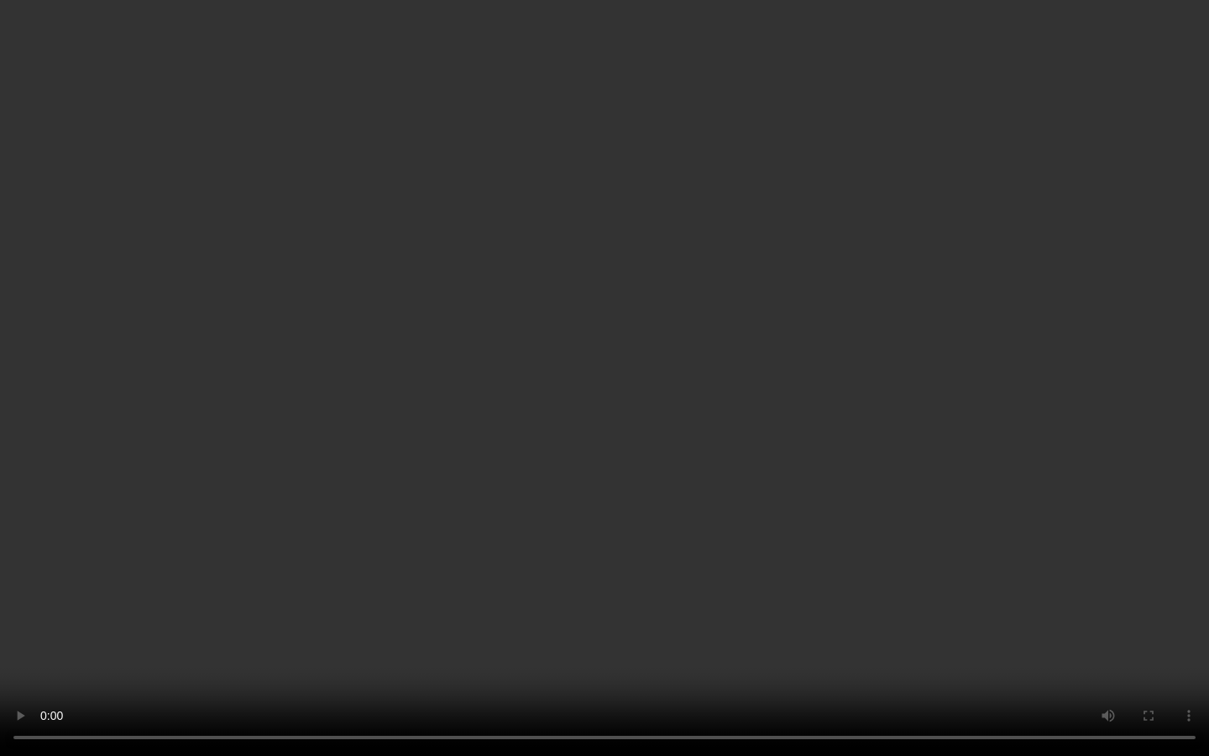
click at [754, 688] on video at bounding box center [604, 378] width 1209 height 756
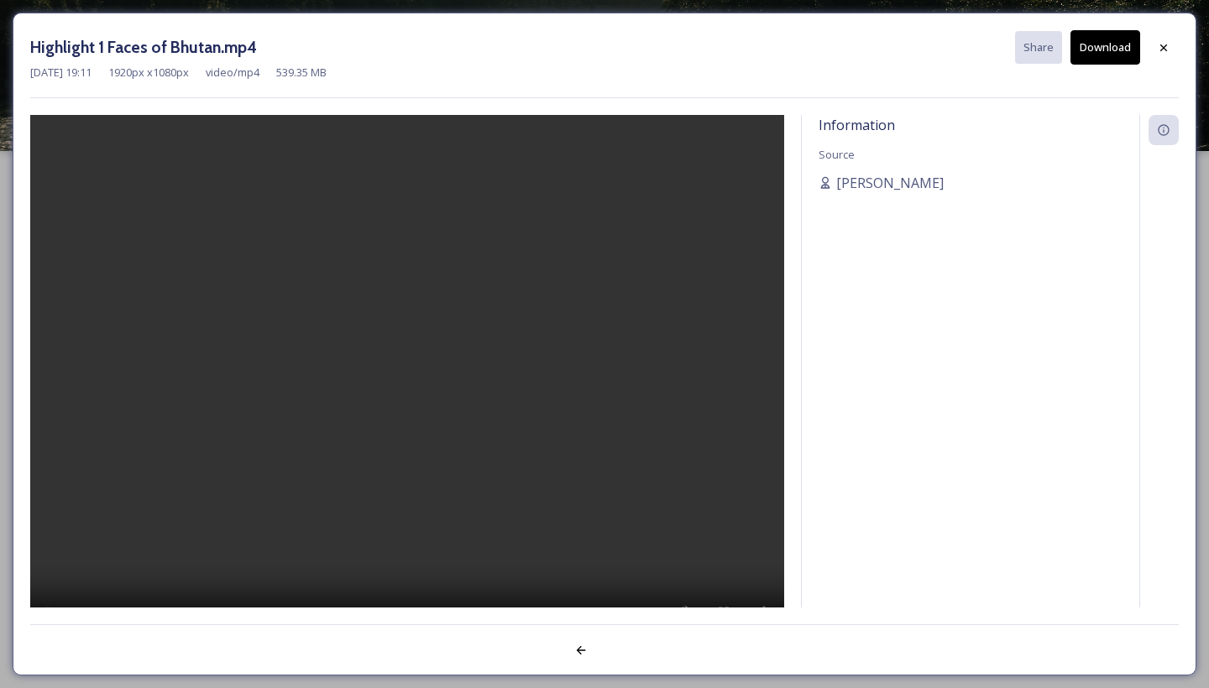
click at [1113, 41] on button "Download" at bounding box center [1106, 47] width 70 height 34
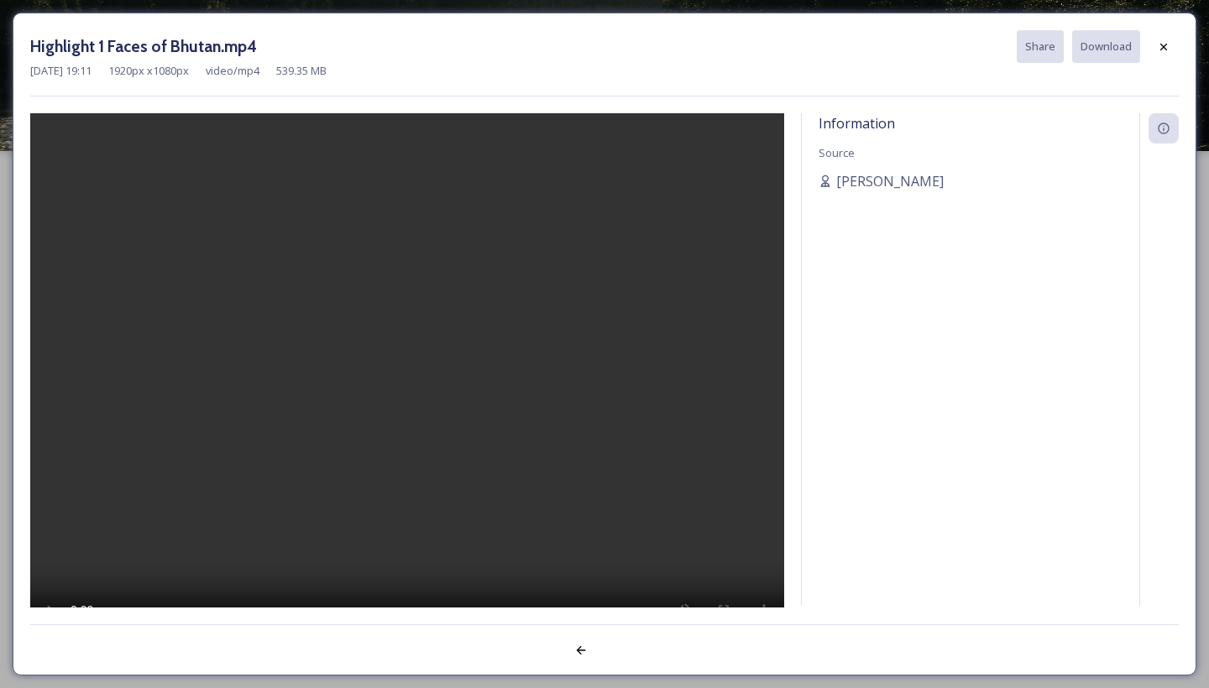
click at [882, 277] on div "Information Source [PERSON_NAME]" at bounding box center [971, 359] width 338 height 493
